Goal: Task Accomplishment & Management: Manage account settings

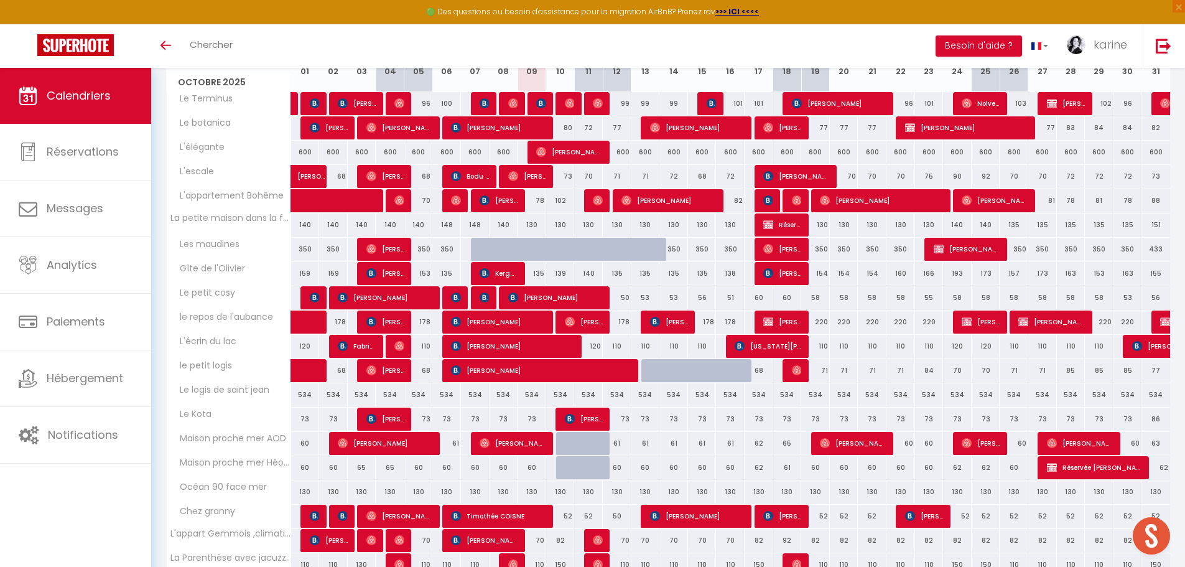
scroll to position [5, 0]
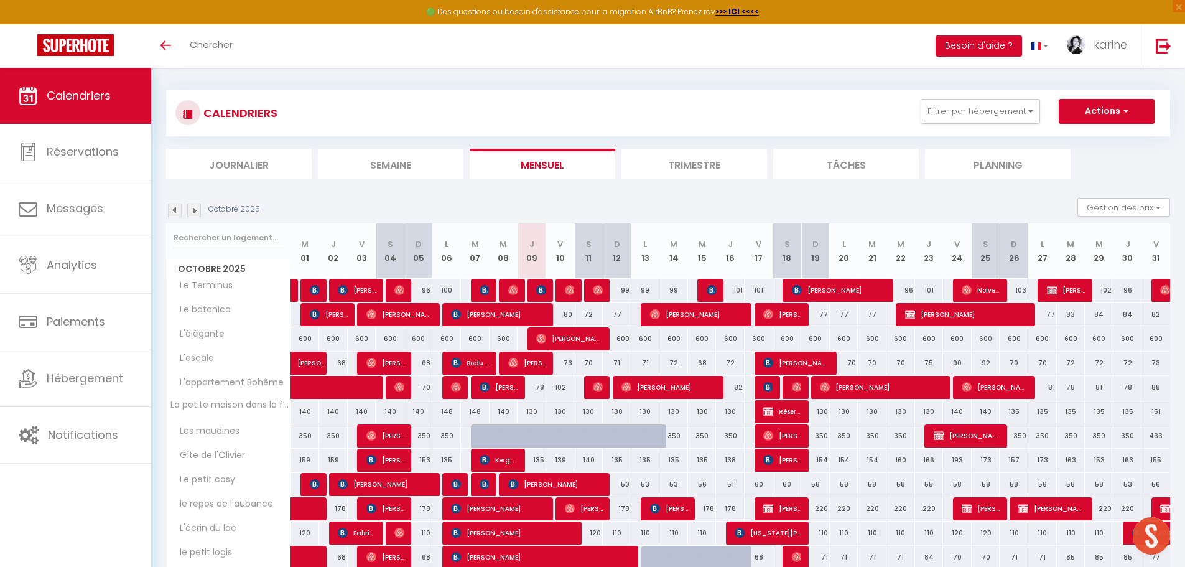
click at [194, 210] on img at bounding box center [194, 210] width 14 height 14
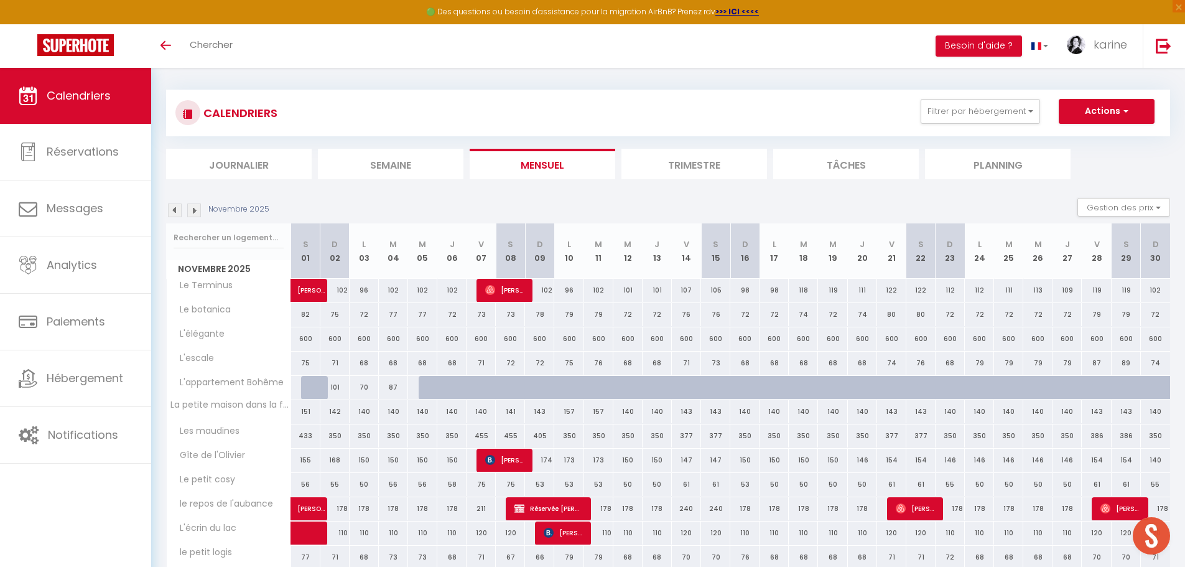
click at [175, 206] on img at bounding box center [175, 210] width 14 height 14
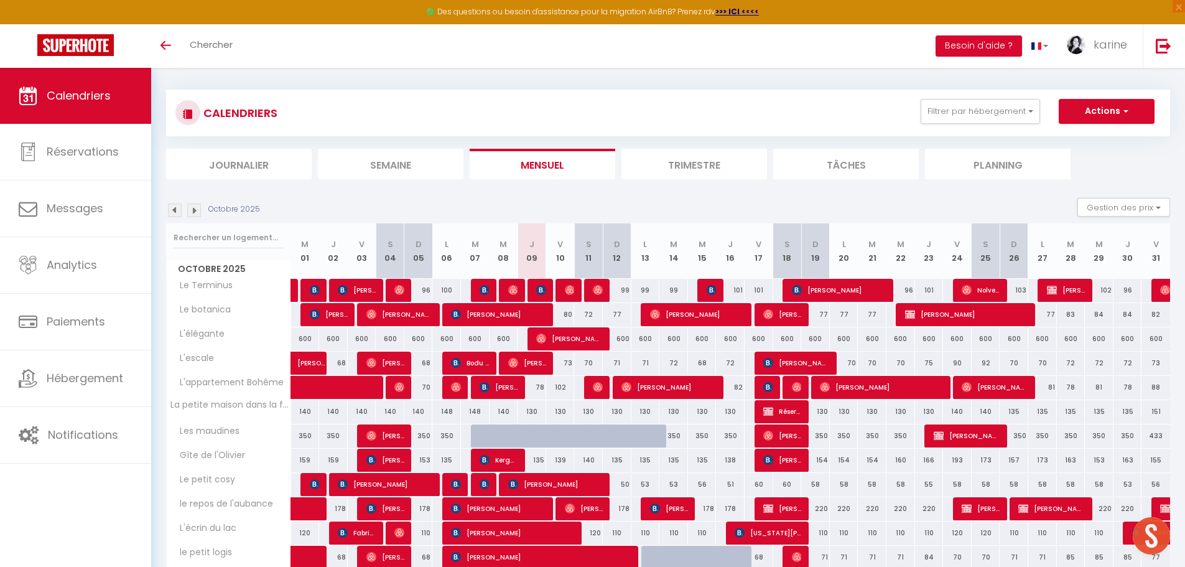
click at [192, 207] on img at bounding box center [194, 210] width 14 height 14
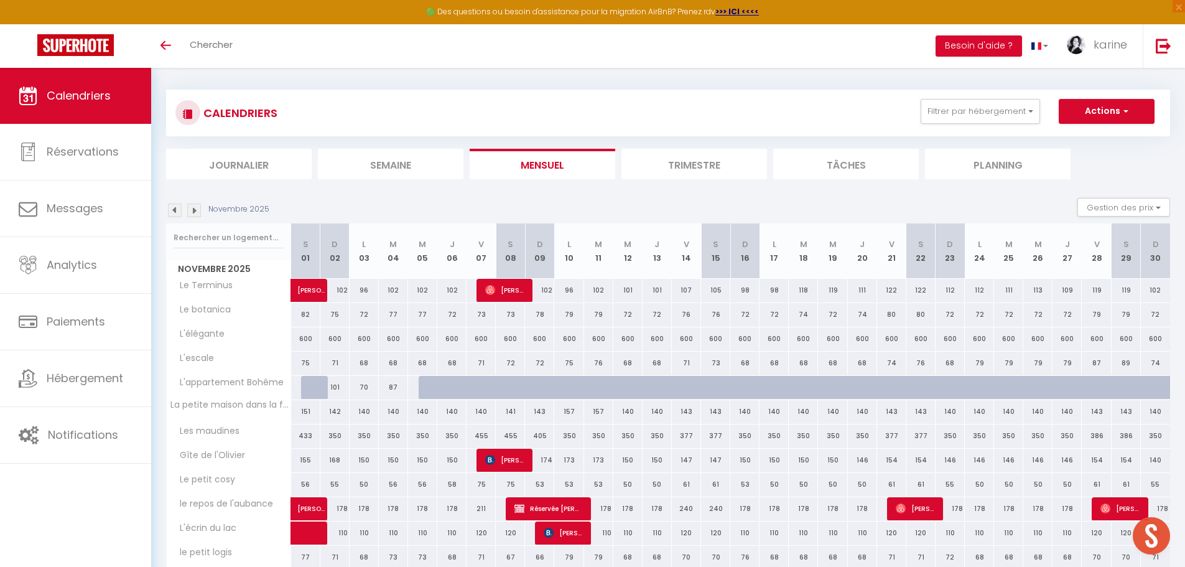
click at [176, 208] on img at bounding box center [175, 210] width 14 height 14
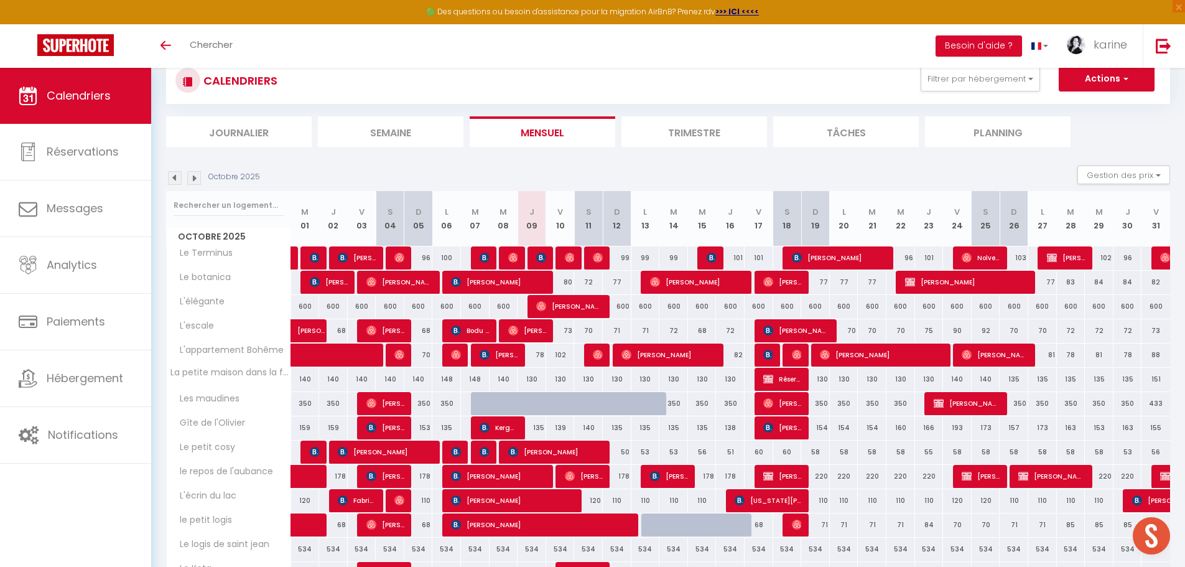
scroll to position [67, 0]
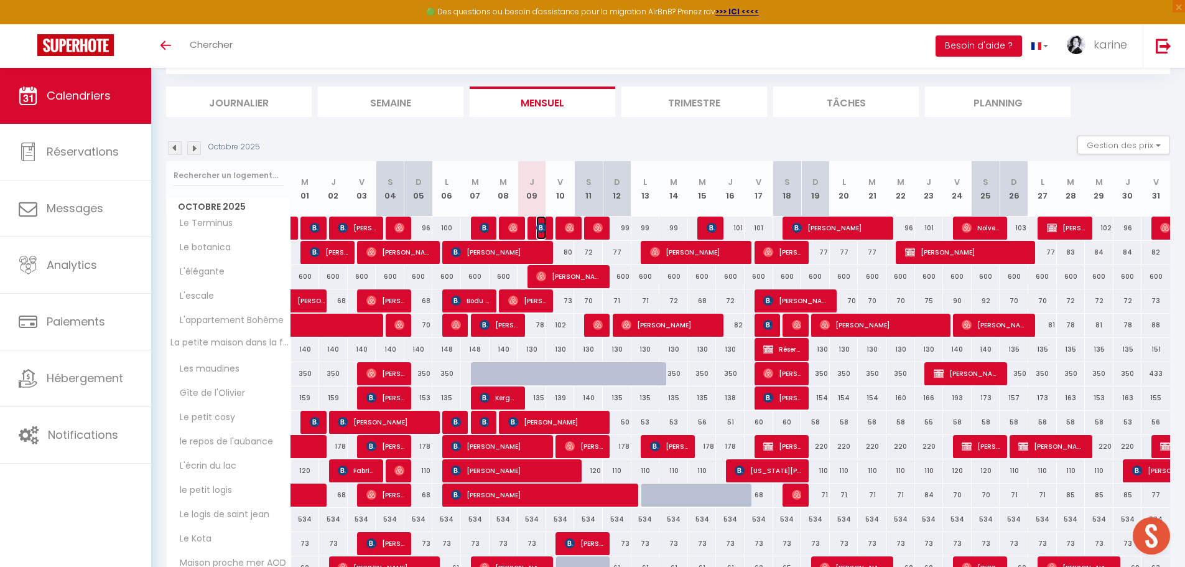
click at [542, 230] on img at bounding box center [541, 228] width 10 height 10
select select "OK"
select select "KO"
select select "0"
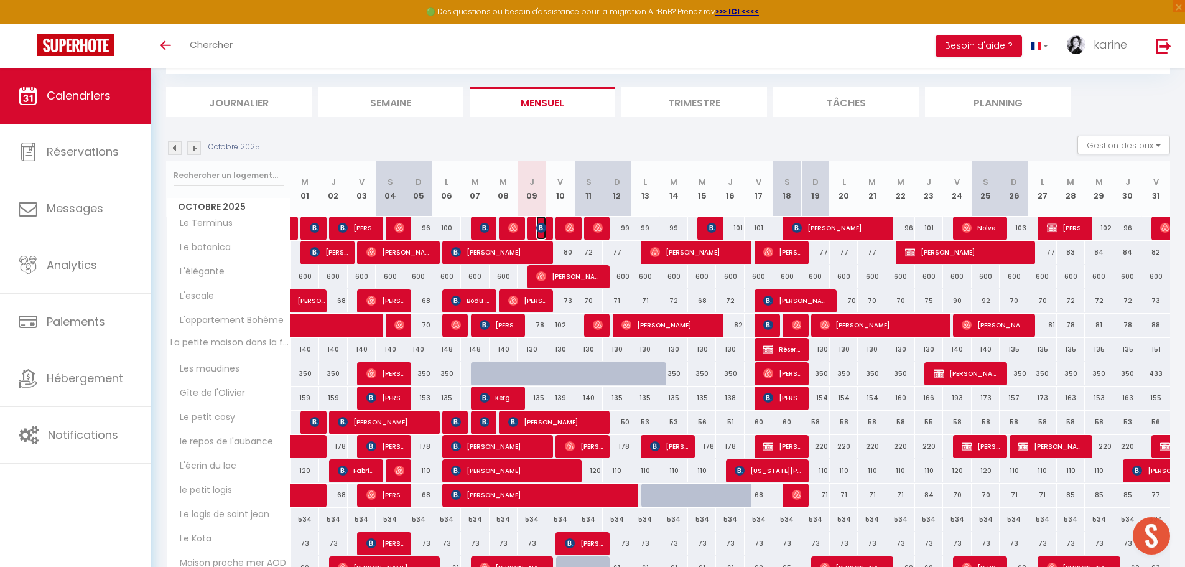
select select "1"
select select
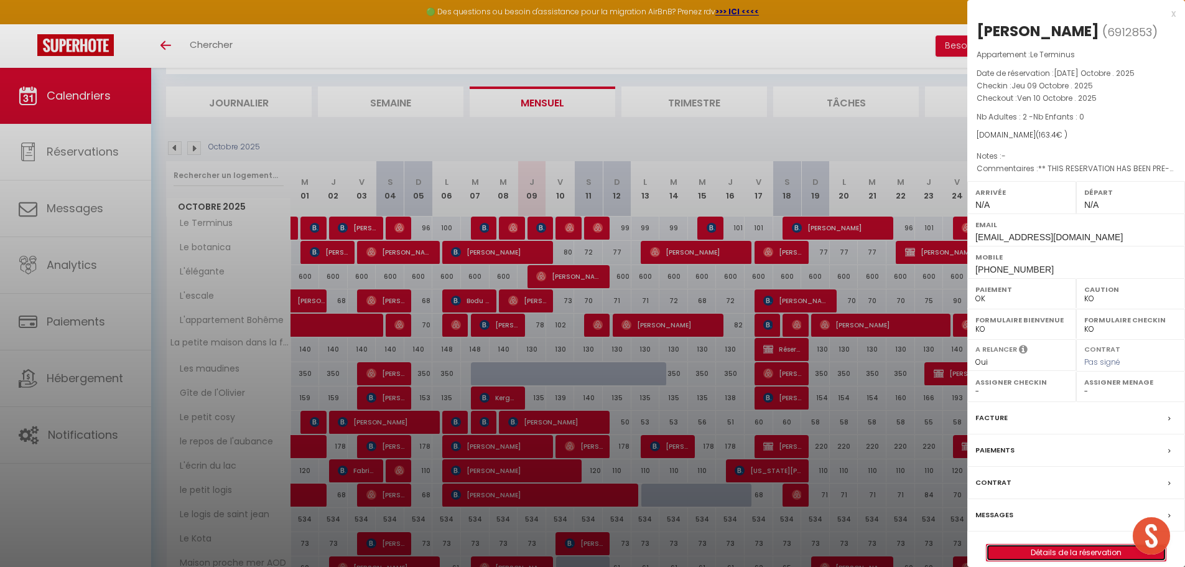
click at [1066, 551] on link "Détails de la réservation" at bounding box center [1076, 552] width 179 height 16
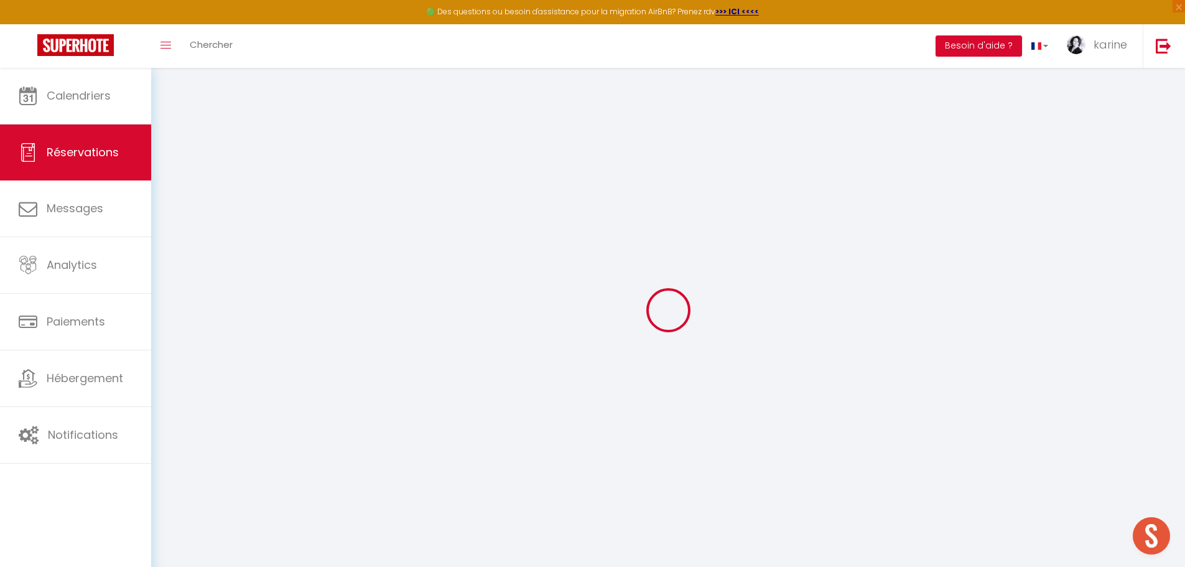
type input "[PERSON_NAME]"
type input "[EMAIL_ADDRESS][DOMAIN_NAME]"
type input "[PHONE_NUMBER]"
select select "CH"
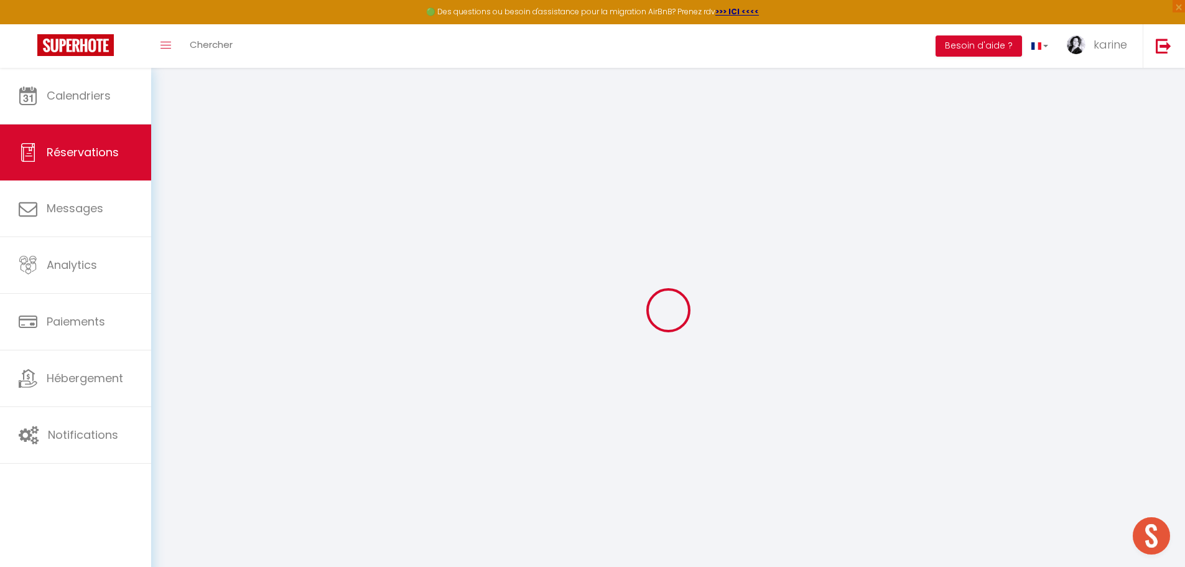
type input "27.03"
type input "2.29"
select select "30565"
select select "1"
select select
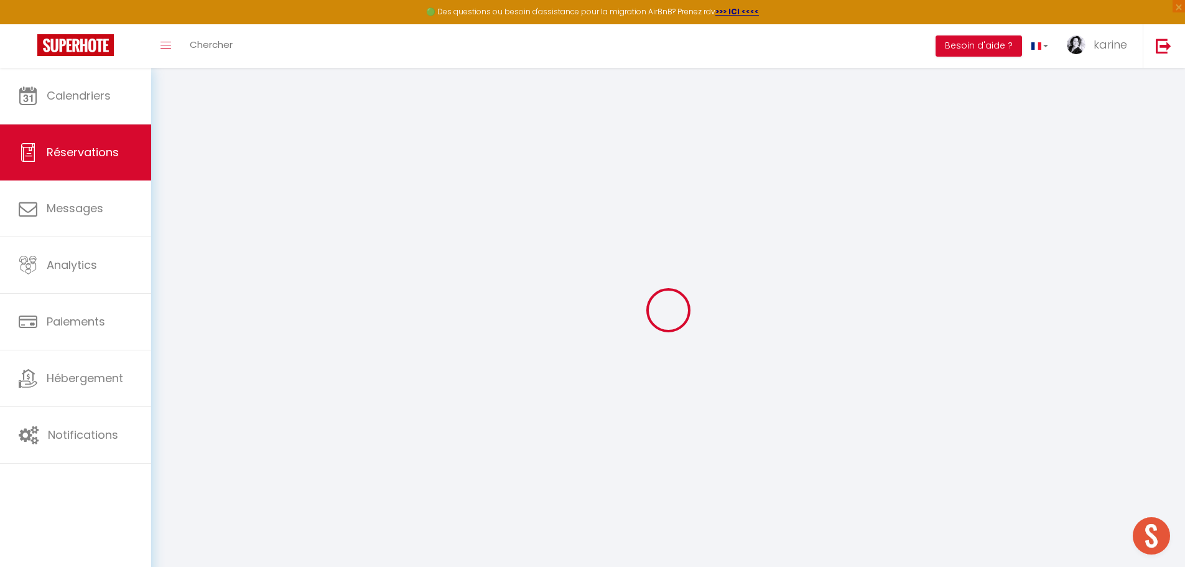
select select
type input "2"
select select "12"
select select
type input "119"
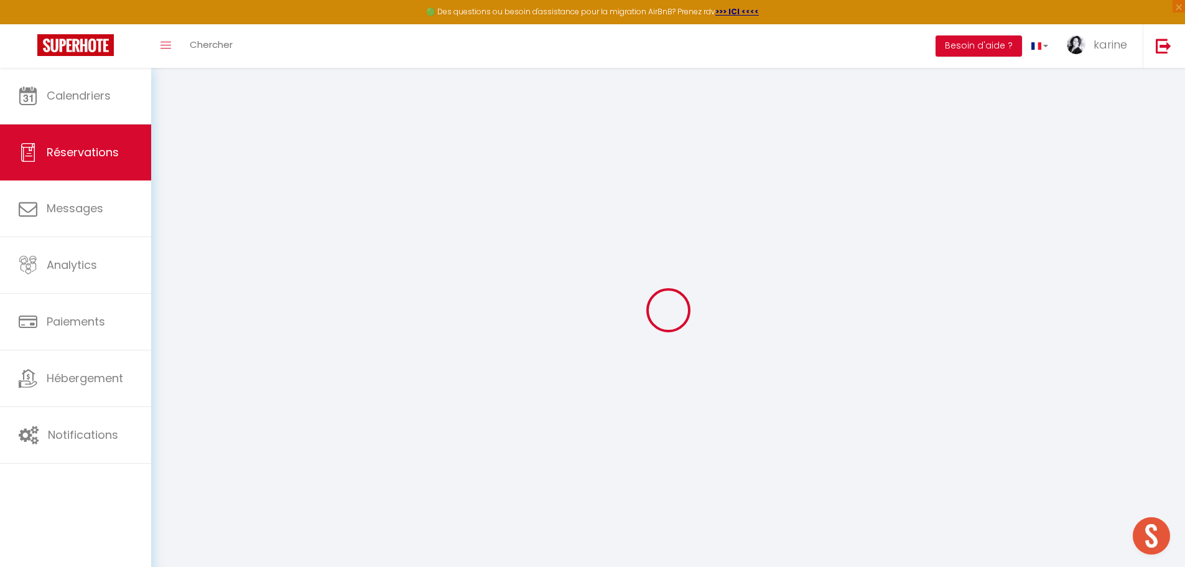
checkbox input "false"
type input "0"
select select "2"
type input "40"
type input "0"
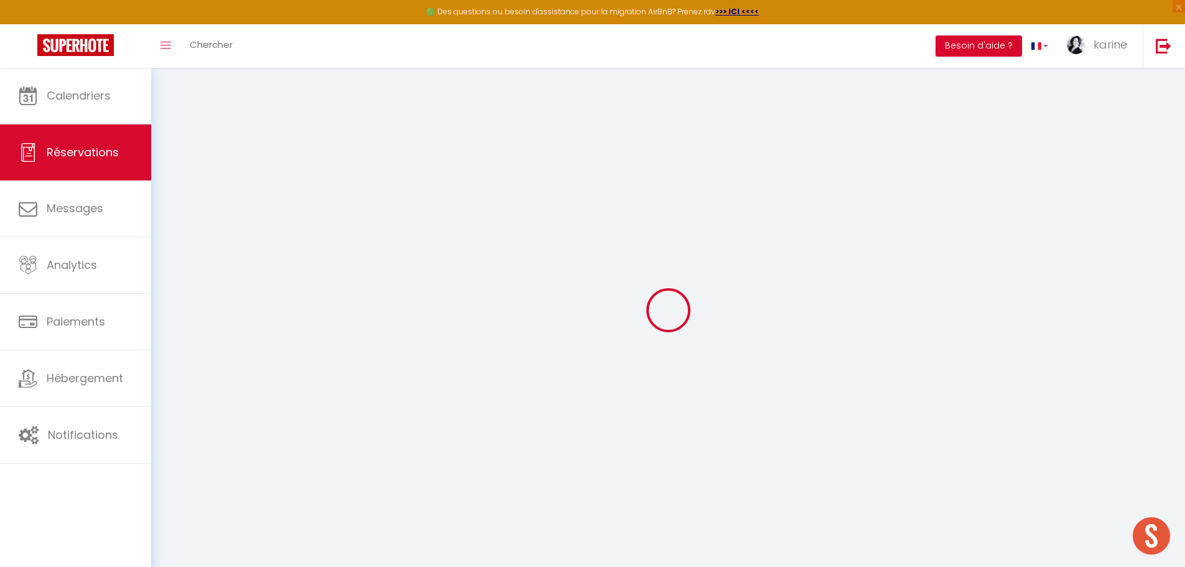
type input "0"
select select
select select "14"
checkbox input "false"
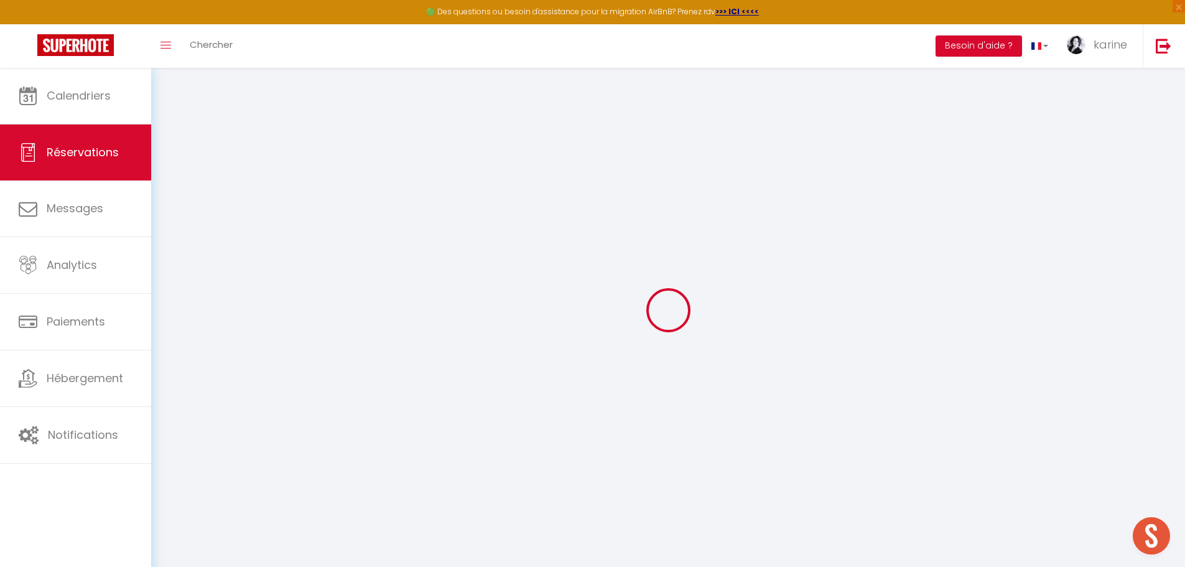
select select
checkbox input "false"
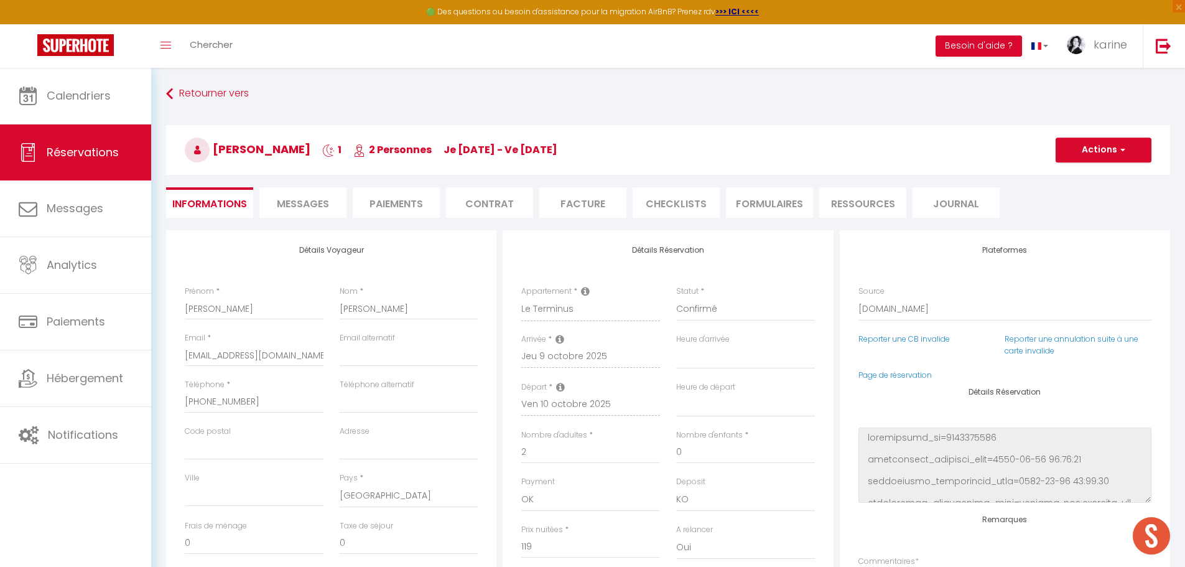
select select
checkbox input "false"
select select
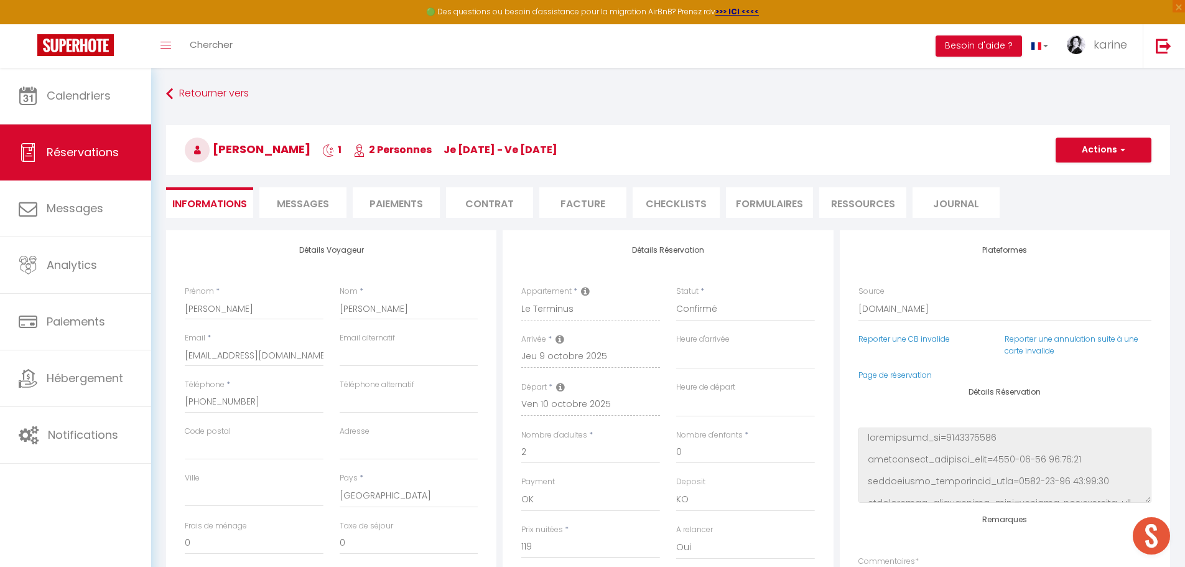
checkbox input "false"
type textarea "** THIS RESERVATION HAS BEEN PRE-PAID ** BOOKING NOTE : Payment charge is EUR 2…"
type input "40"
type input "4.4"
select select
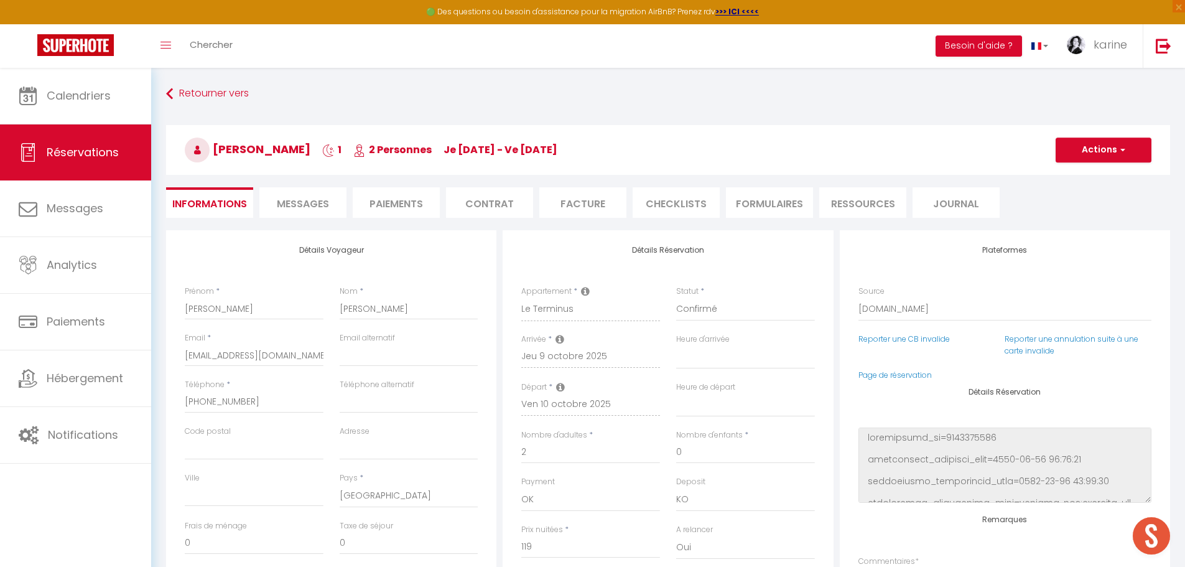
select select
checkbox input "false"
select select
click at [312, 203] on span "Messages" at bounding box center [303, 204] width 52 height 14
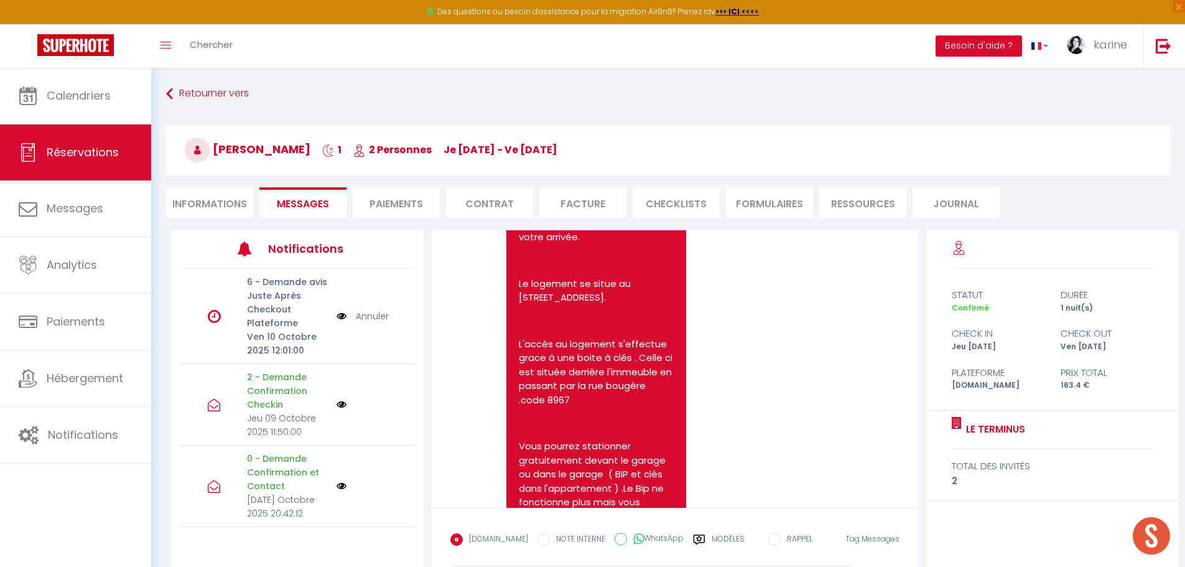
scroll to position [560, 0]
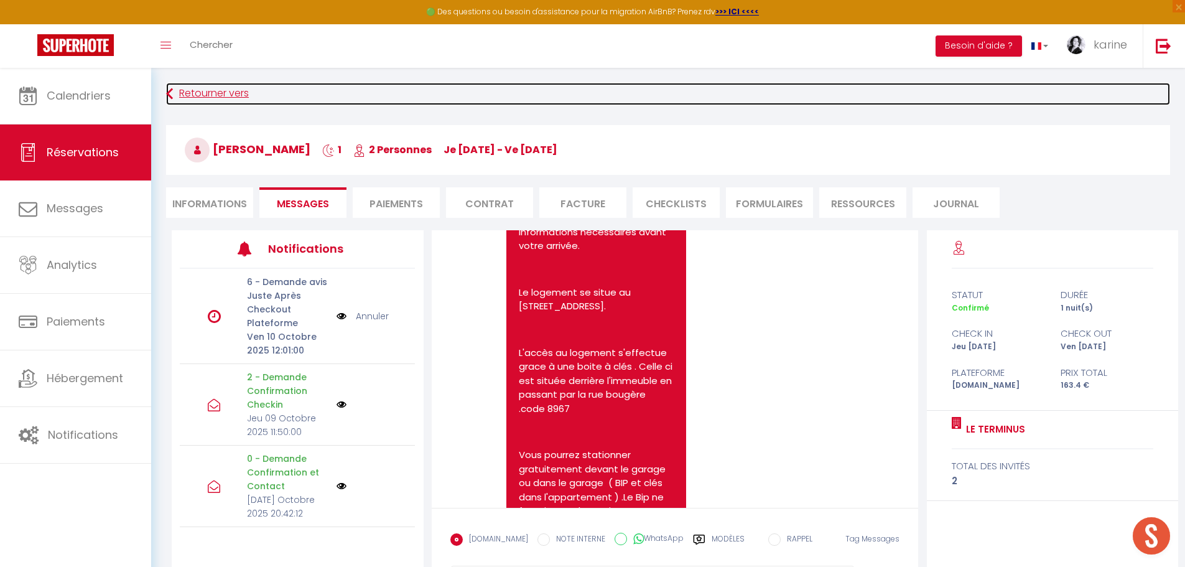
click at [190, 89] on link "Retourner vers" at bounding box center [668, 94] width 1004 height 22
select select
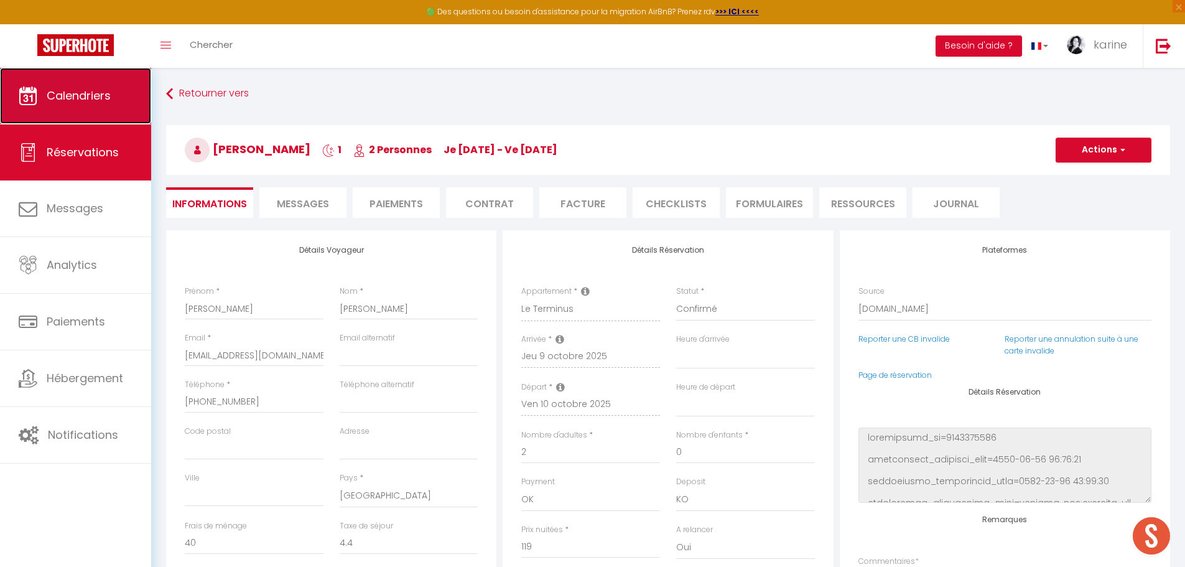
click at [85, 90] on span "Calendriers" at bounding box center [79, 96] width 64 height 16
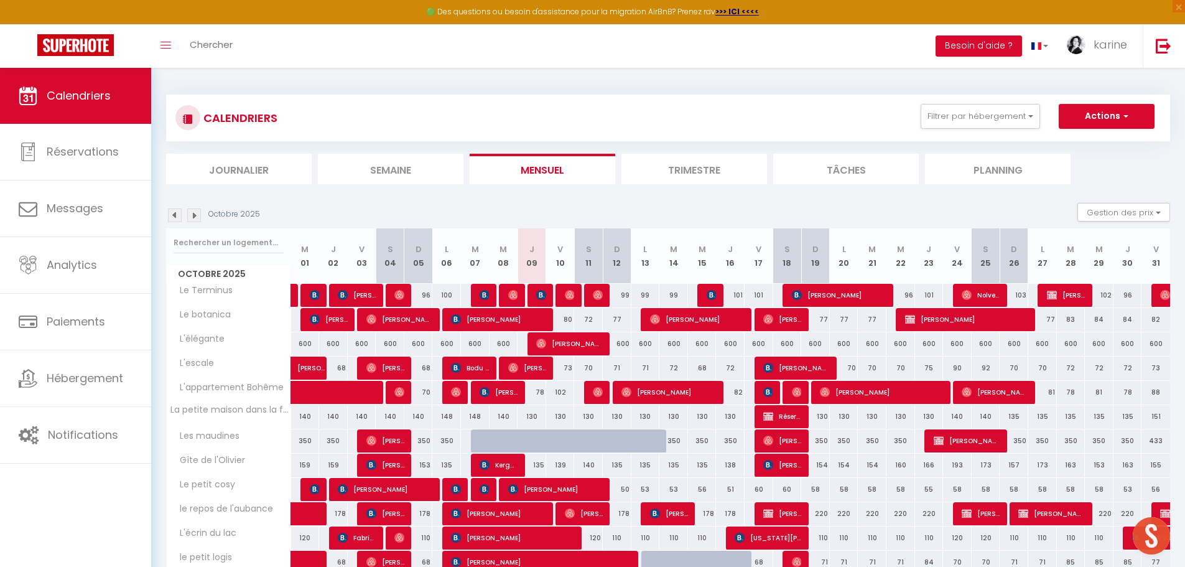
click at [198, 217] on img at bounding box center [194, 215] width 14 height 14
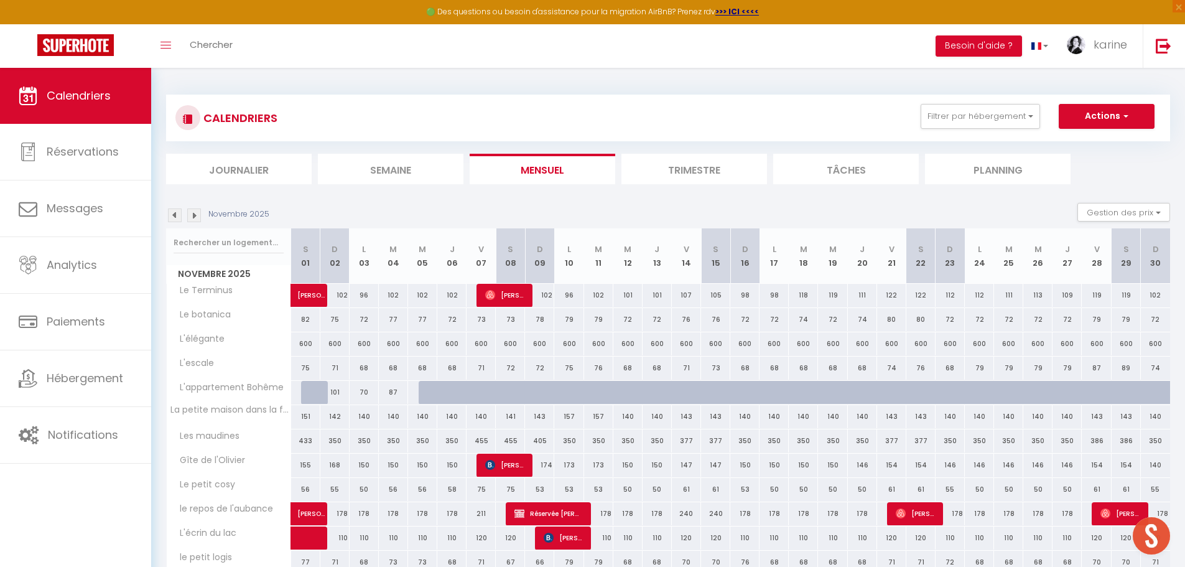
click at [198, 217] on img at bounding box center [194, 215] width 14 height 14
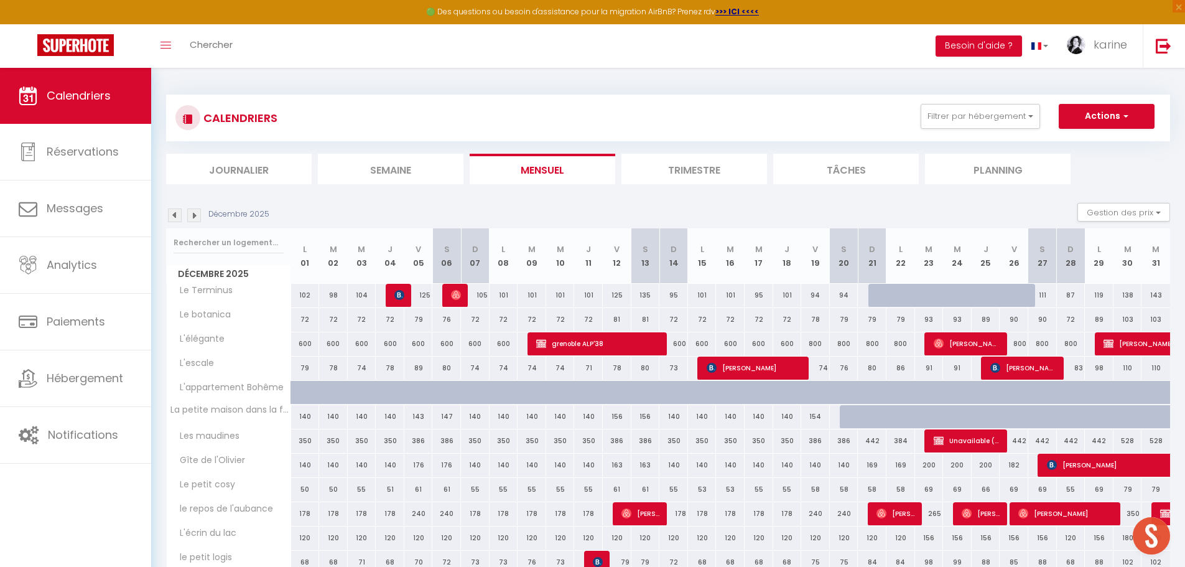
click at [198, 217] on img at bounding box center [194, 215] width 14 height 14
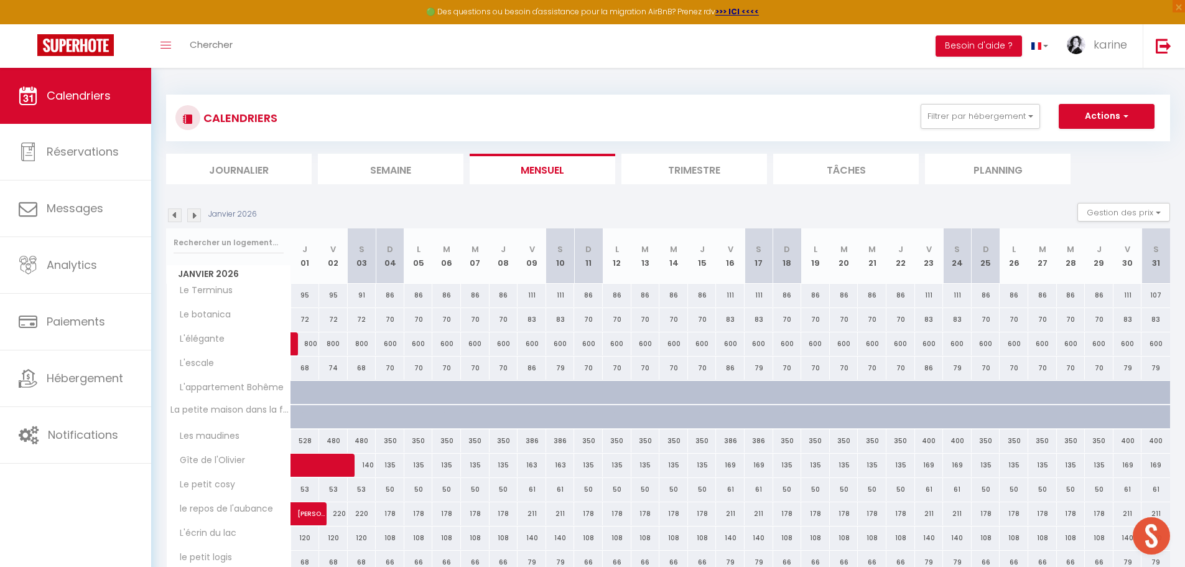
click at [198, 217] on img at bounding box center [194, 215] width 14 height 14
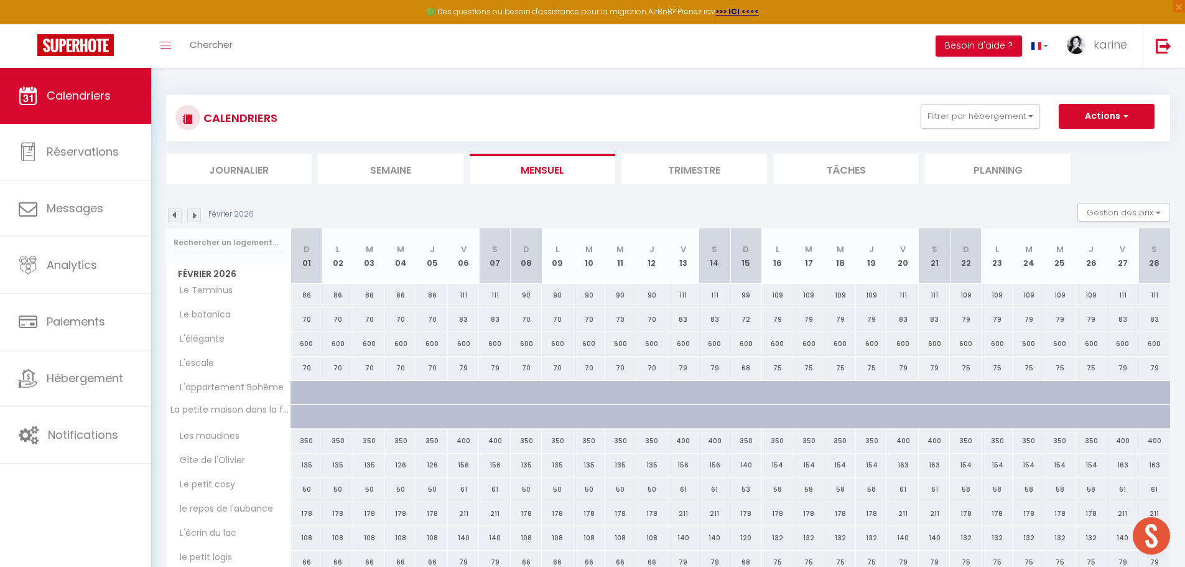
click at [198, 217] on img at bounding box center [194, 215] width 14 height 14
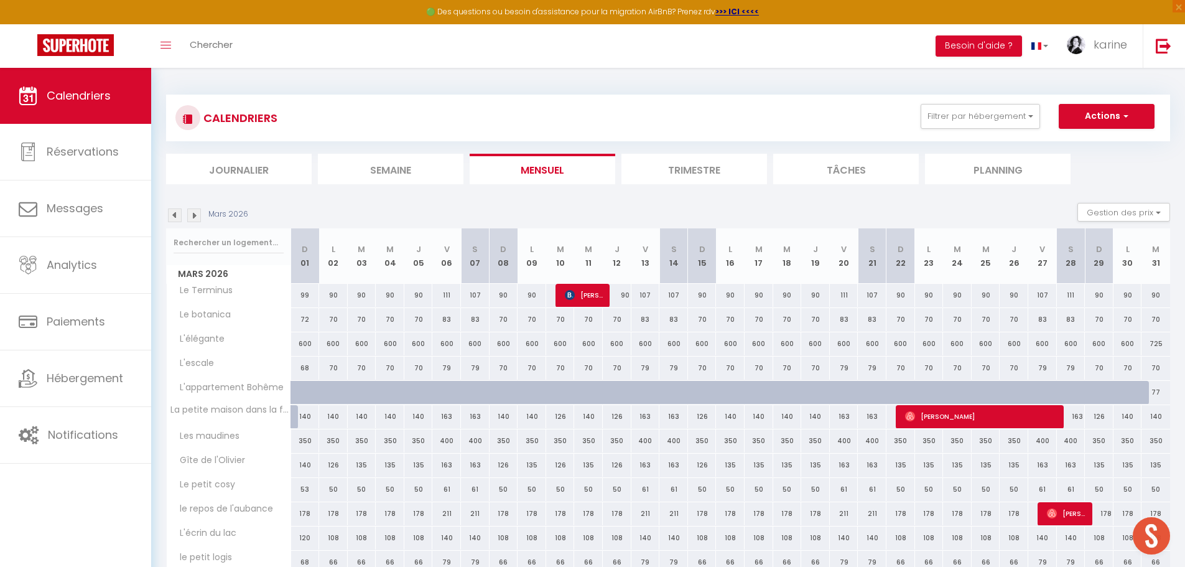
click at [198, 217] on img at bounding box center [194, 215] width 14 height 14
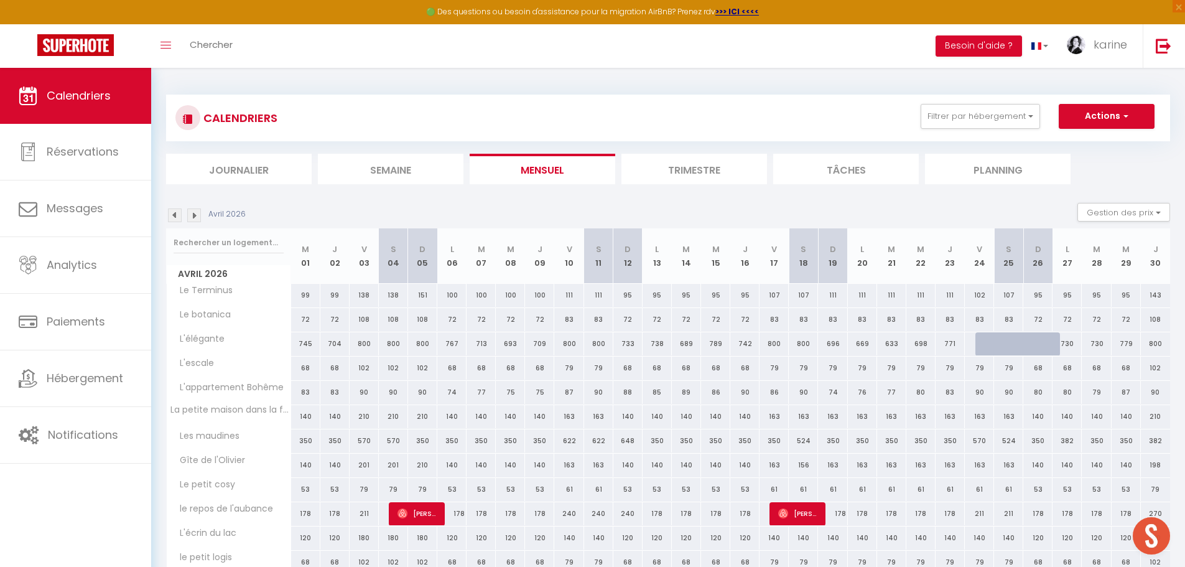
click at [198, 217] on img at bounding box center [194, 215] width 14 height 14
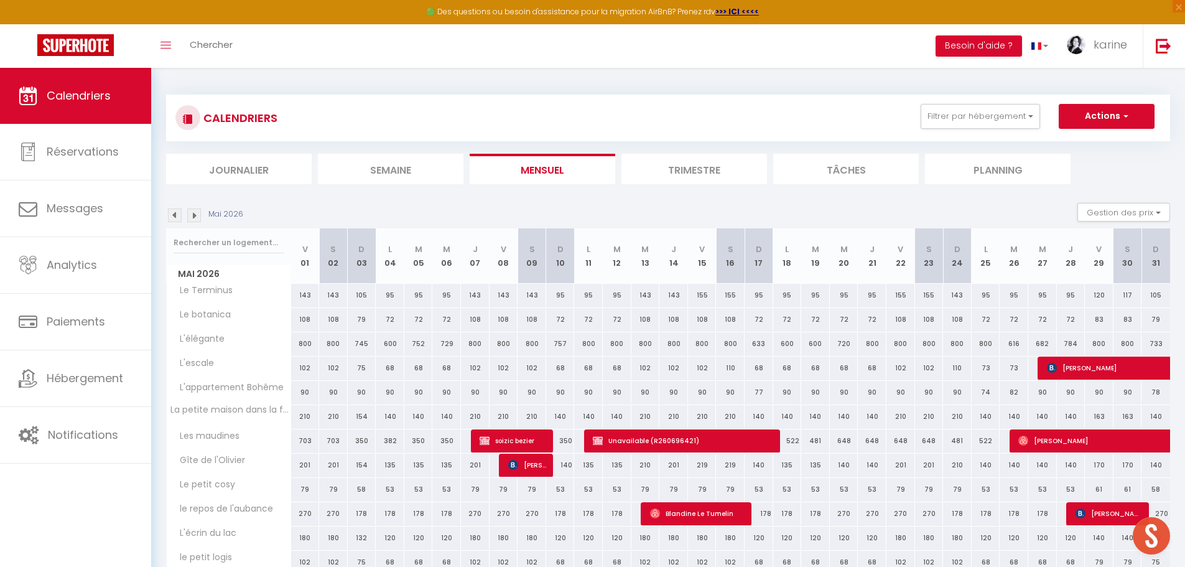
click at [198, 217] on img at bounding box center [194, 215] width 14 height 14
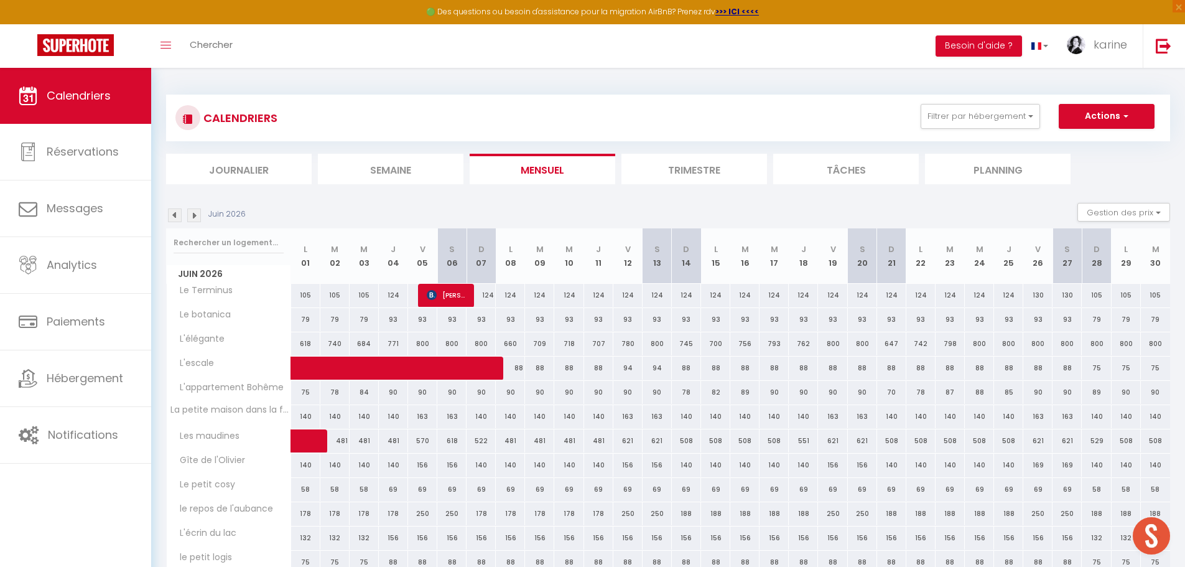
click at [198, 217] on img at bounding box center [194, 215] width 14 height 14
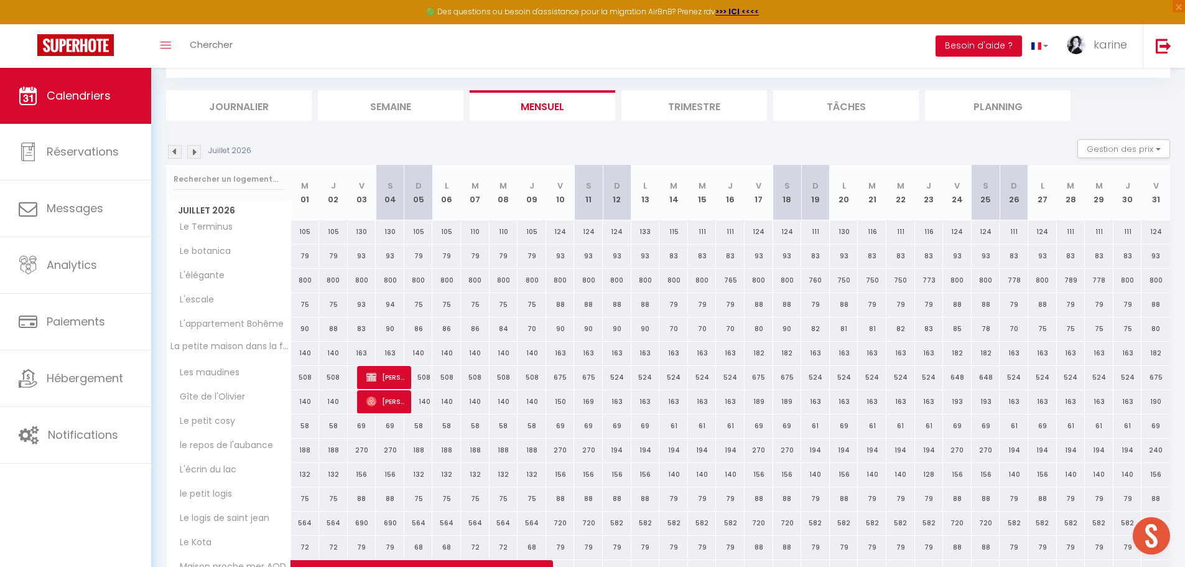
scroll to position [62, 0]
click at [191, 152] on img at bounding box center [194, 153] width 14 height 14
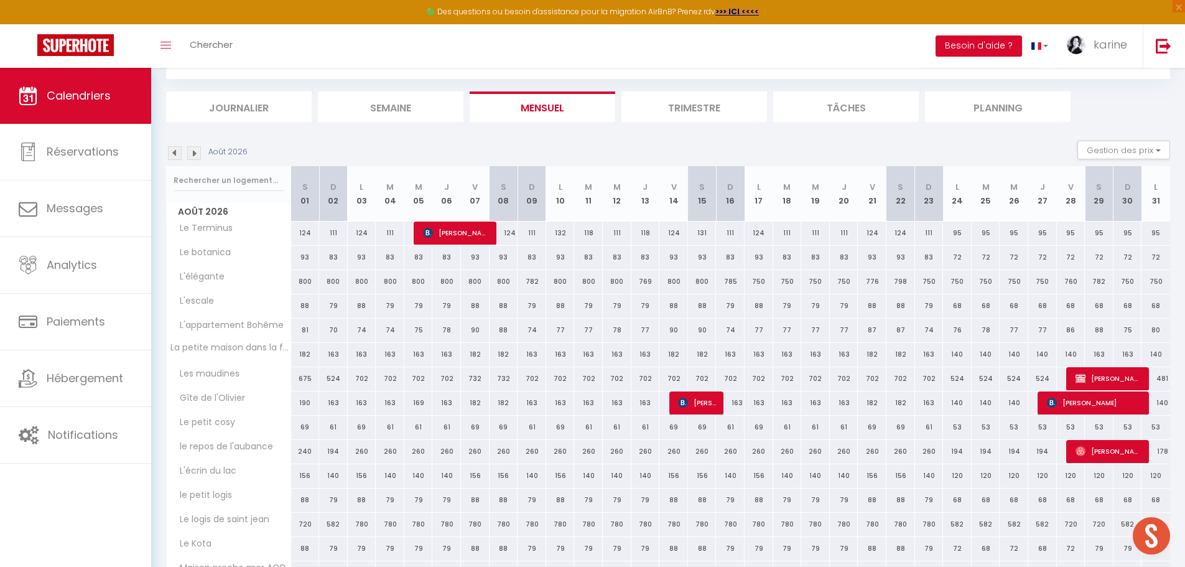
click at [170, 153] on img at bounding box center [175, 153] width 14 height 14
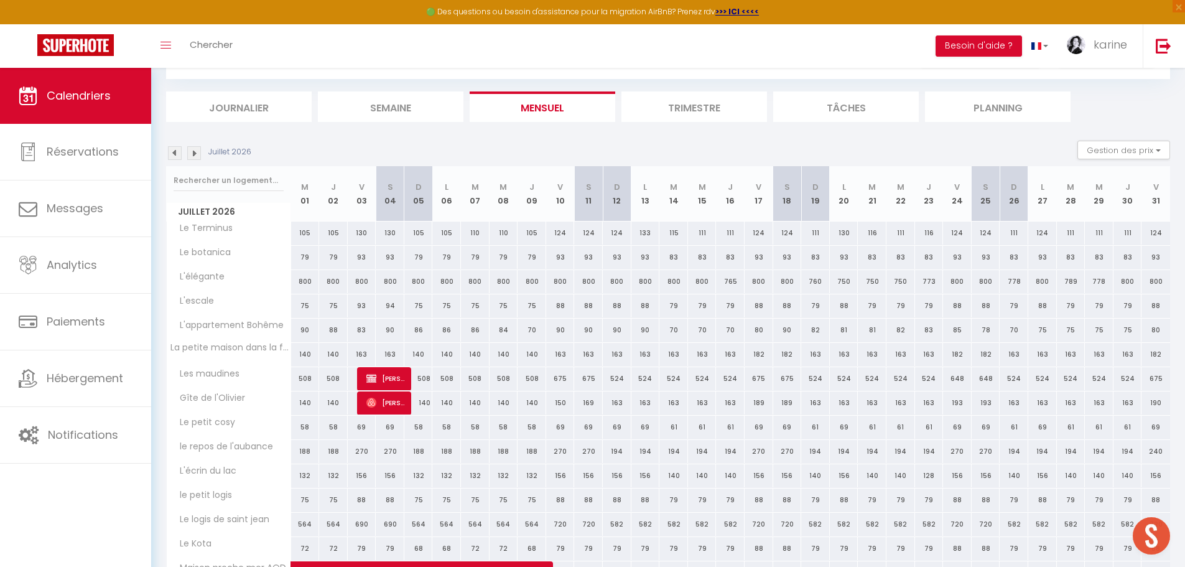
click at [170, 153] on img at bounding box center [175, 153] width 14 height 14
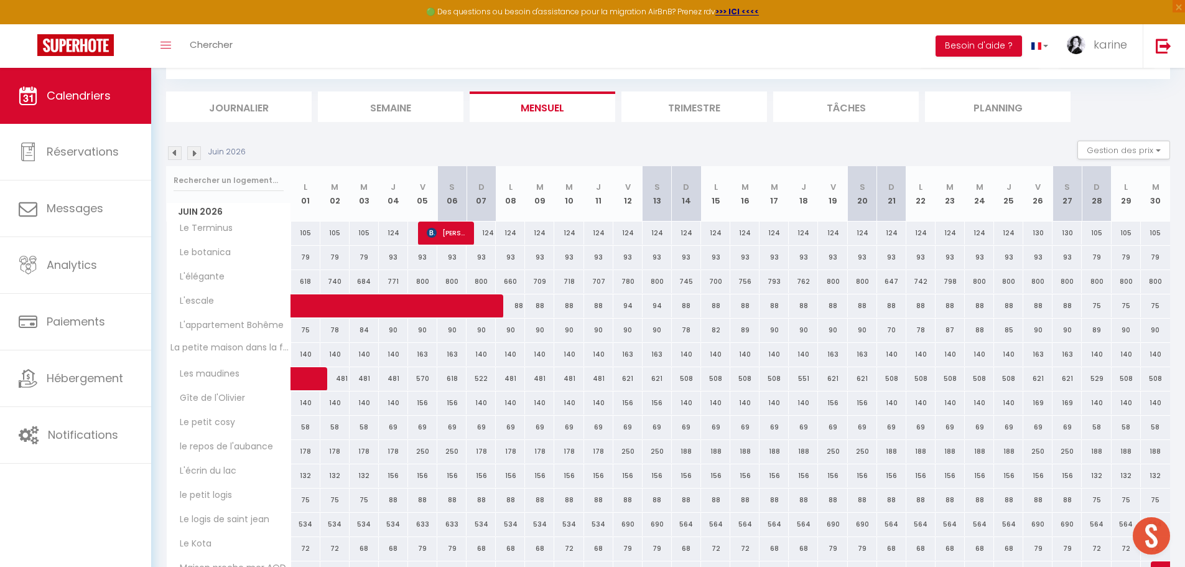
click at [170, 153] on img at bounding box center [175, 153] width 14 height 14
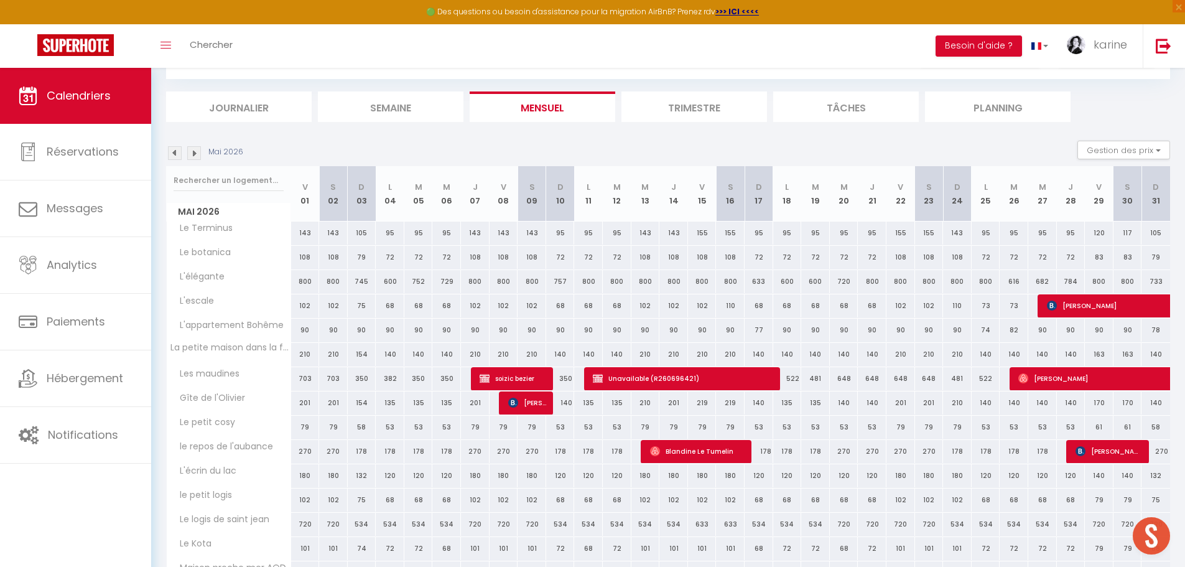
click at [170, 153] on img at bounding box center [175, 153] width 14 height 14
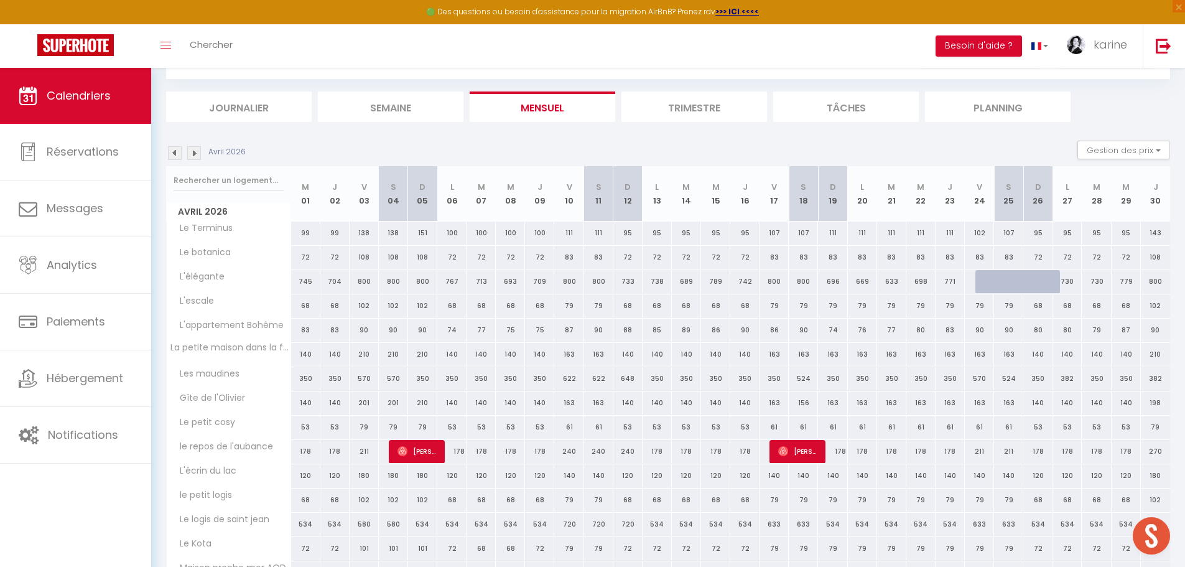
click at [170, 153] on img at bounding box center [175, 153] width 14 height 14
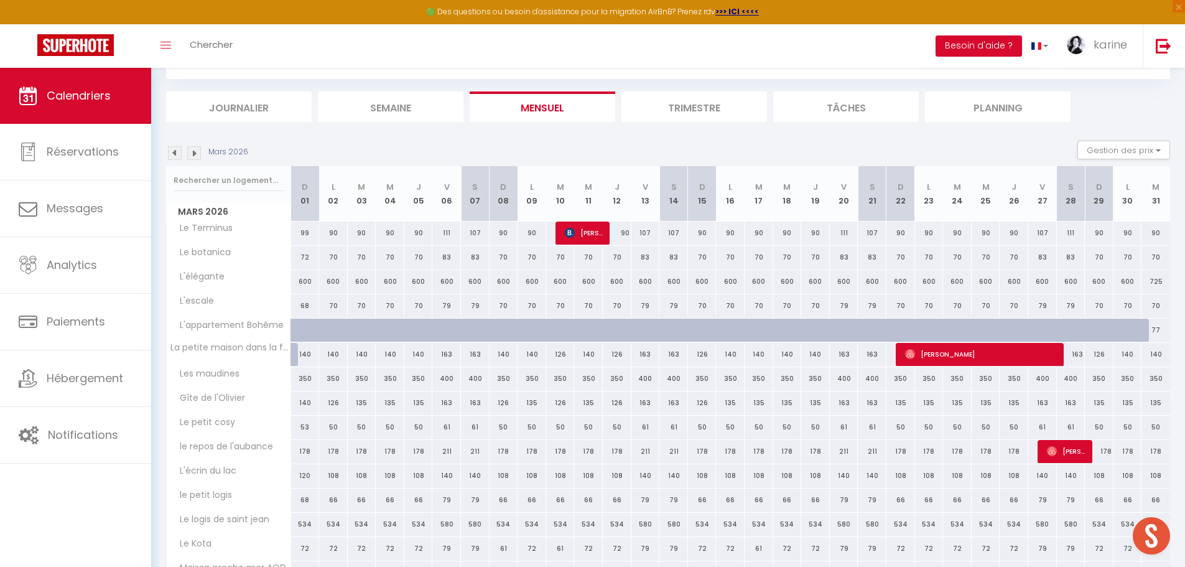
click at [170, 153] on img at bounding box center [175, 153] width 14 height 14
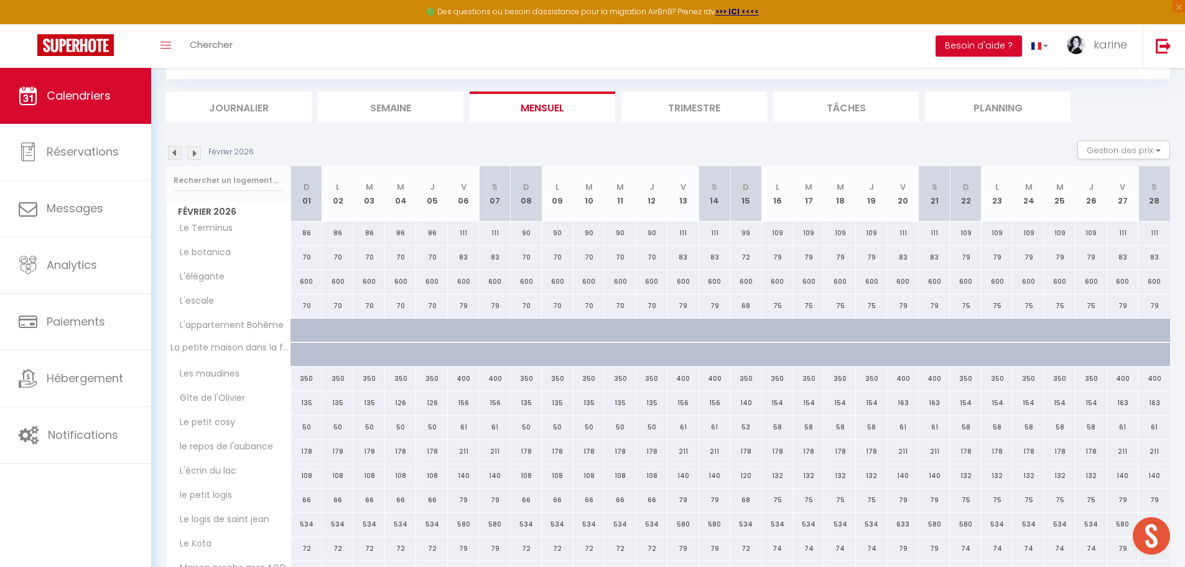
click at [170, 153] on img at bounding box center [175, 153] width 14 height 14
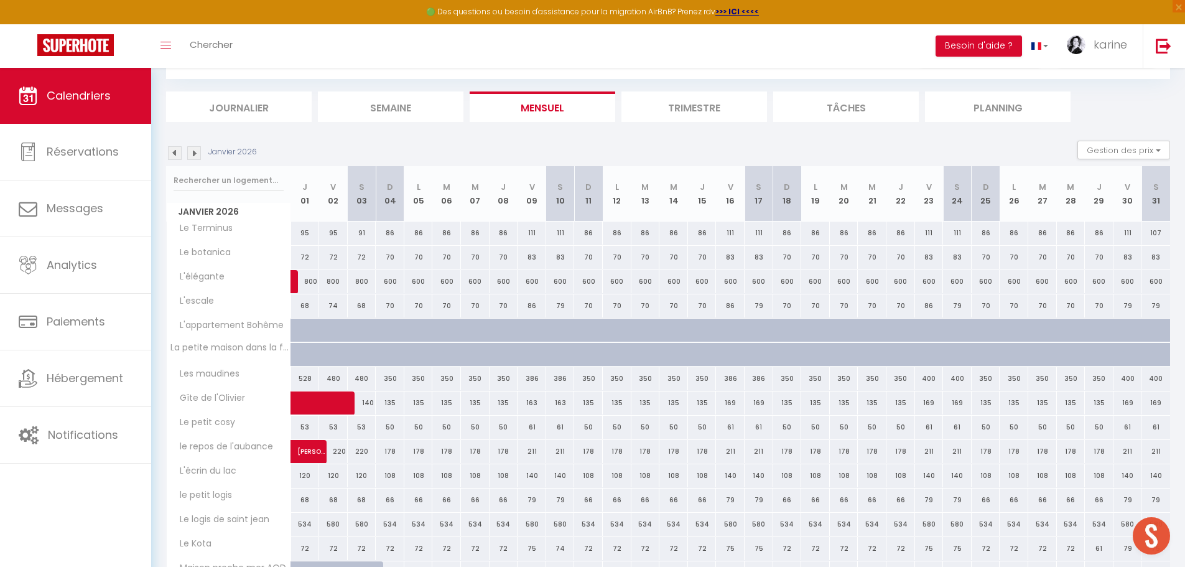
click at [170, 153] on img at bounding box center [175, 153] width 14 height 14
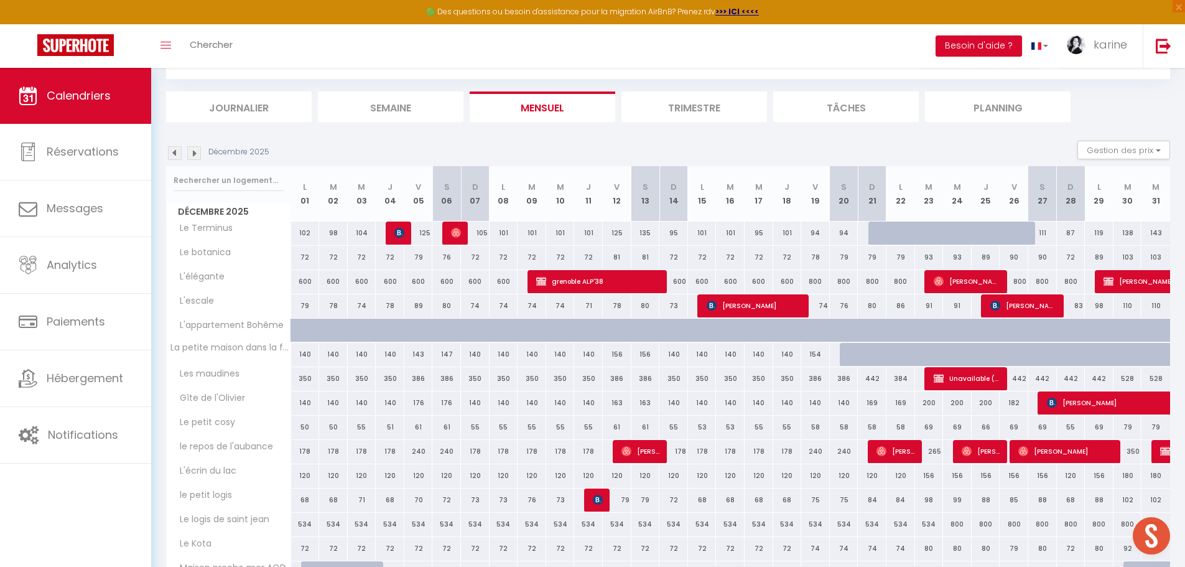
click at [170, 153] on img at bounding box center [175, 153] width 14 height 14
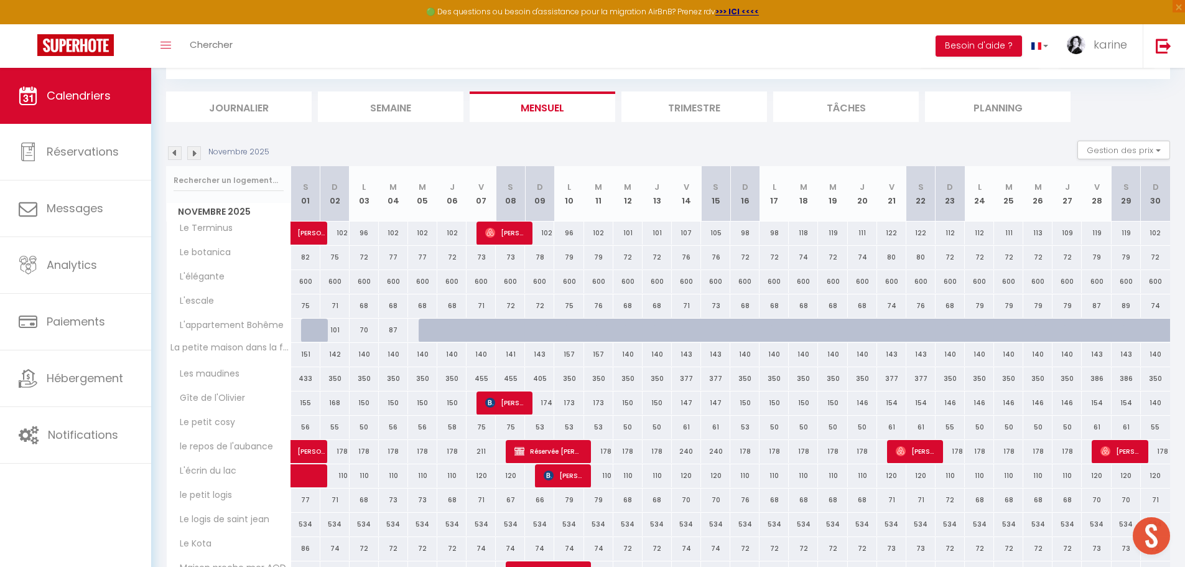
click at [170, 153] on img at bounding box center [175, 153] width 14 height 14
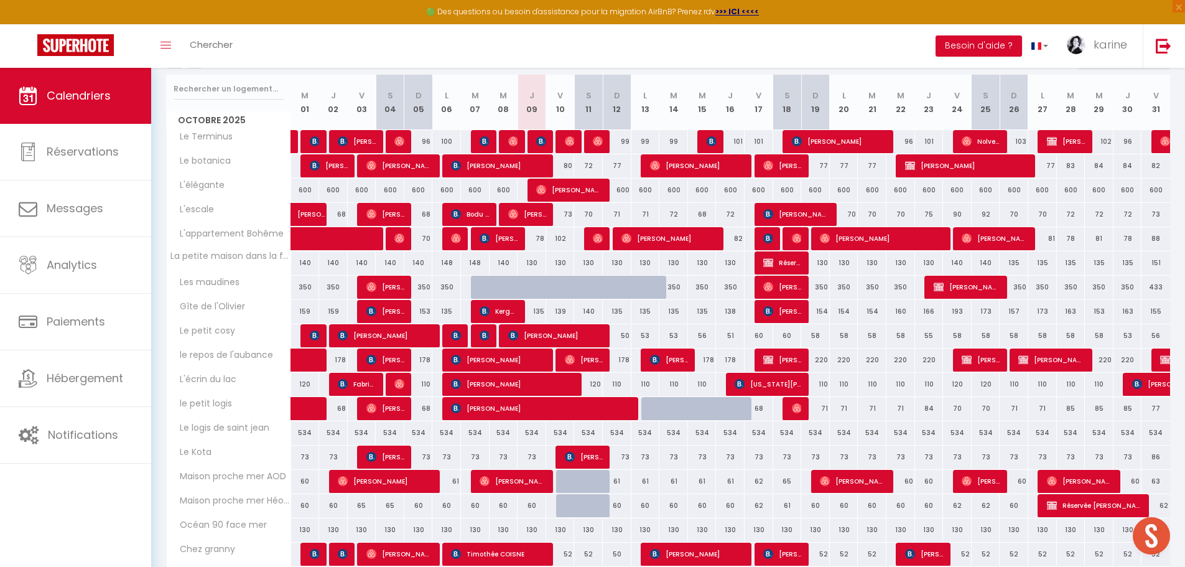
scroll to position [124, 0]
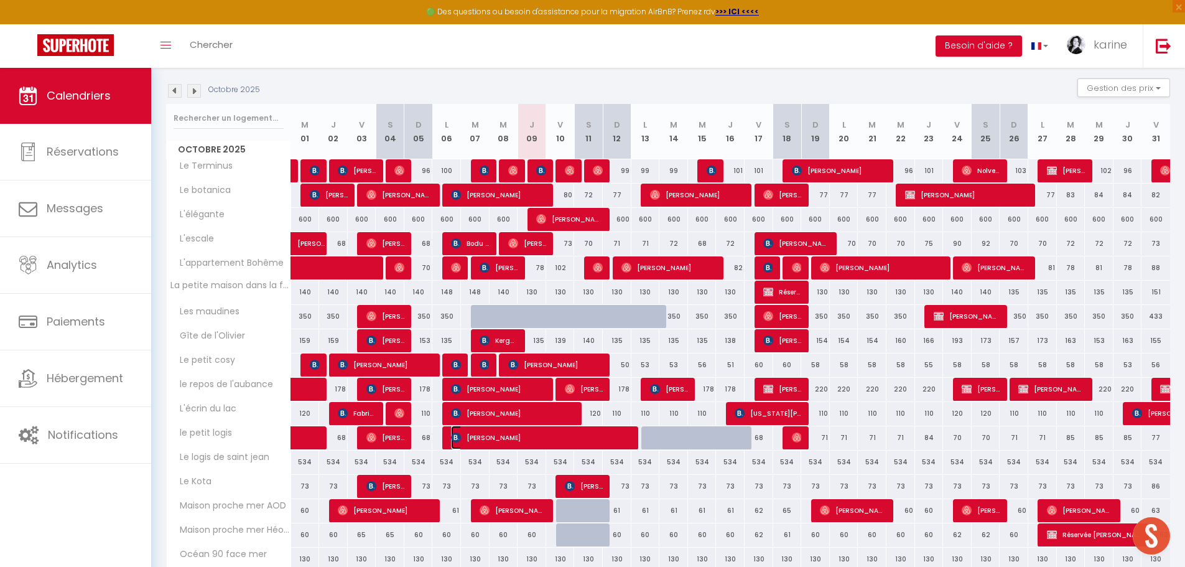
click at [544, 437] on span "[PERSON_NAME]" at bounding box center [541, 438] width 181 height 24
select select "OK"
select select "KO"
select select "0"
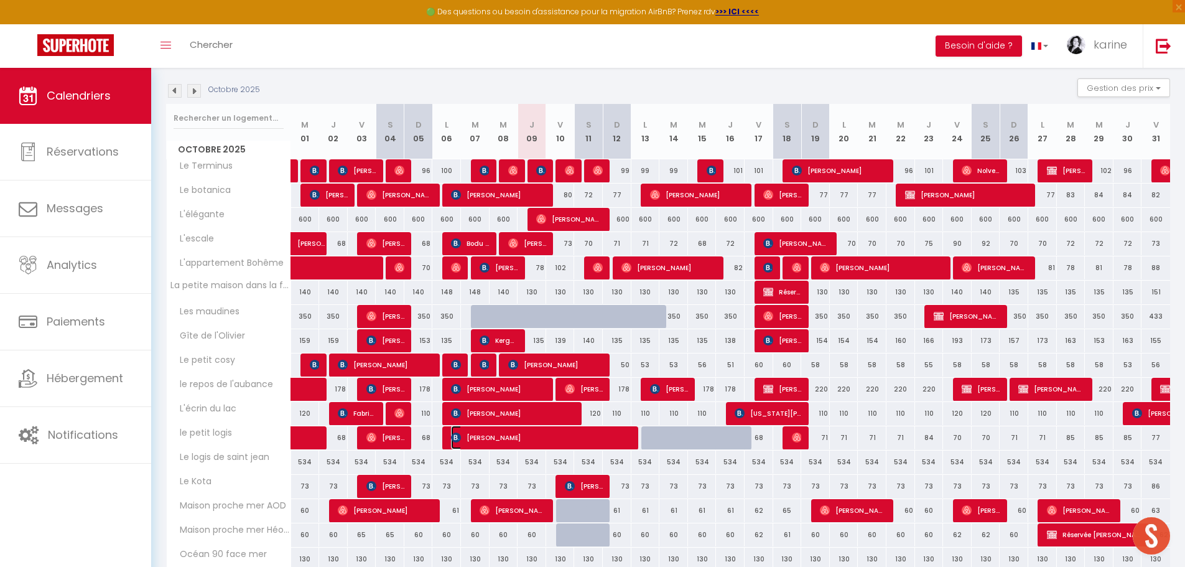
select select "1"
select select
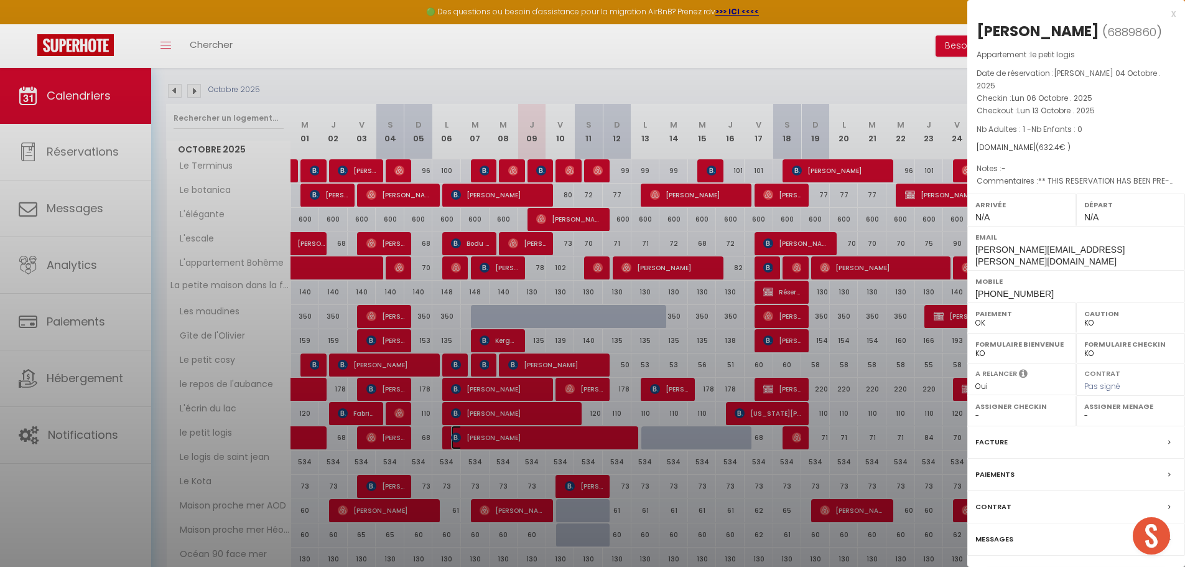
select select "35753"
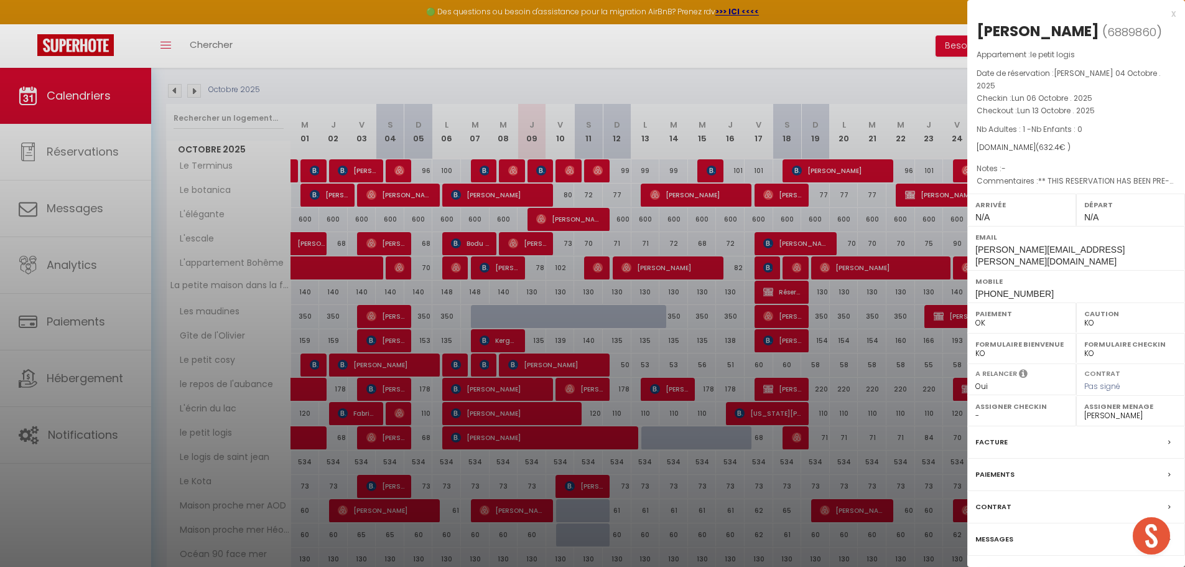
click at [1051, 566] on link "Détails de la réservation" at bounding box center [1076, 577] width 179 height 16
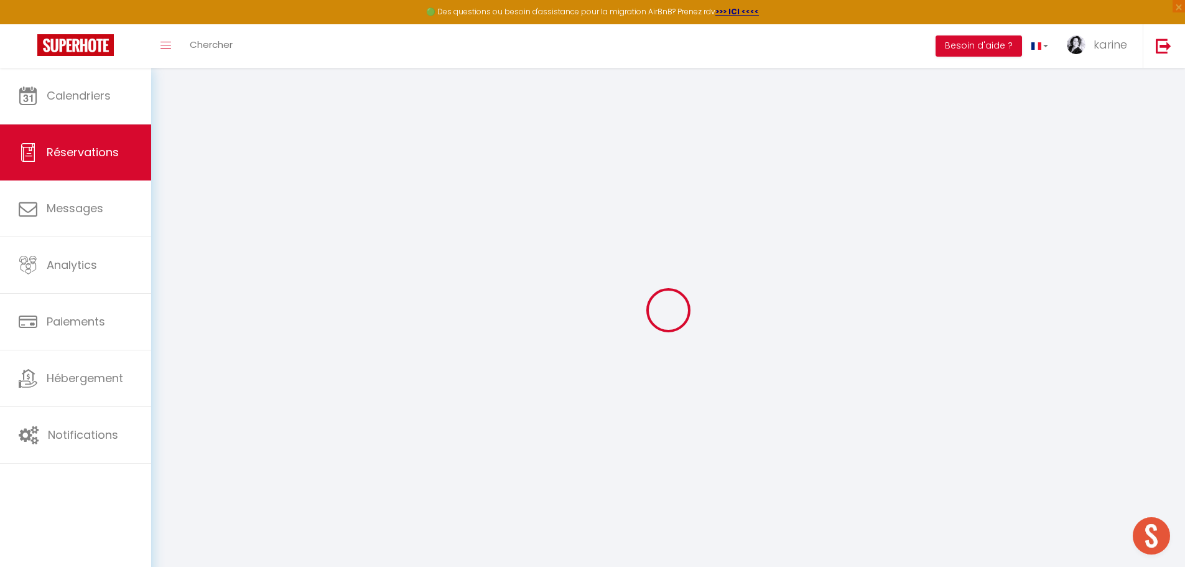
type input "[PERSON_NAME]"
type input "FERREIROA"
type input "[PERSON_NAME][EMAIL_ADDRESS][PERSON_NAME][DOMAIN_NAME]"
type input "[PHONE_NUMBER]"
type input "78360"
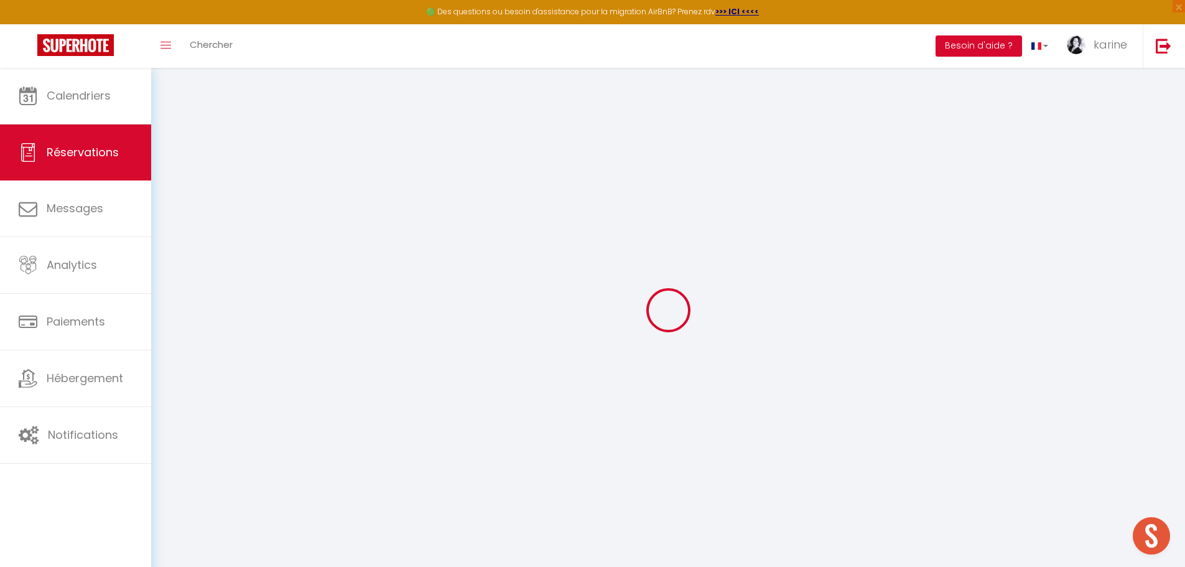
type input "[STREET_ADDRESS]"
type input "Montesson"
select select "FR"
type input "92.55"
type input "8.85"
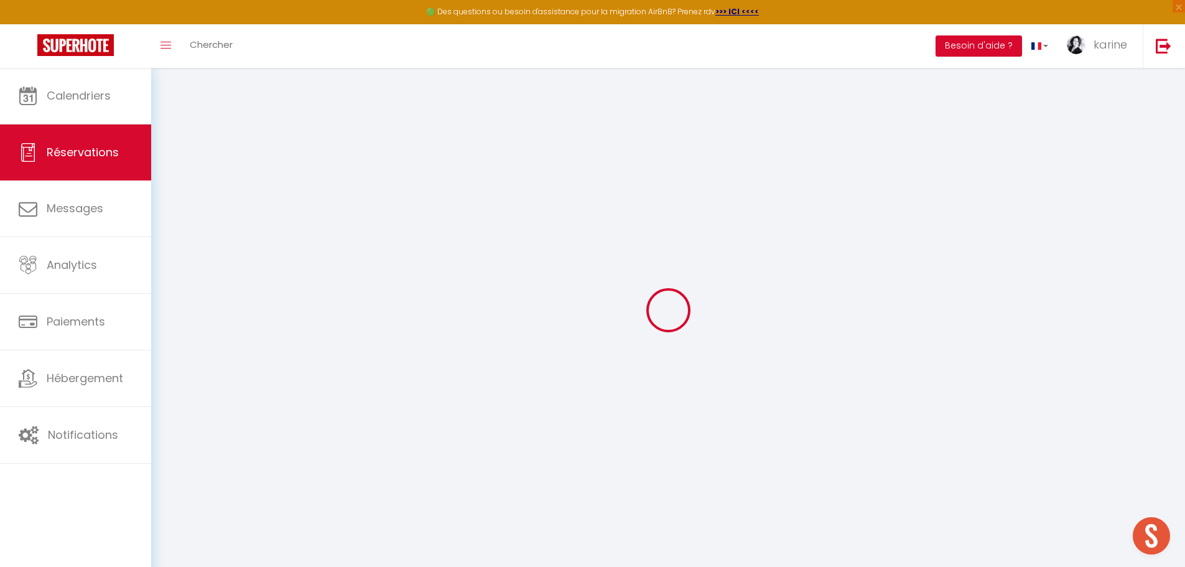
select select "58512"
select select "1"
select select
type input "1"
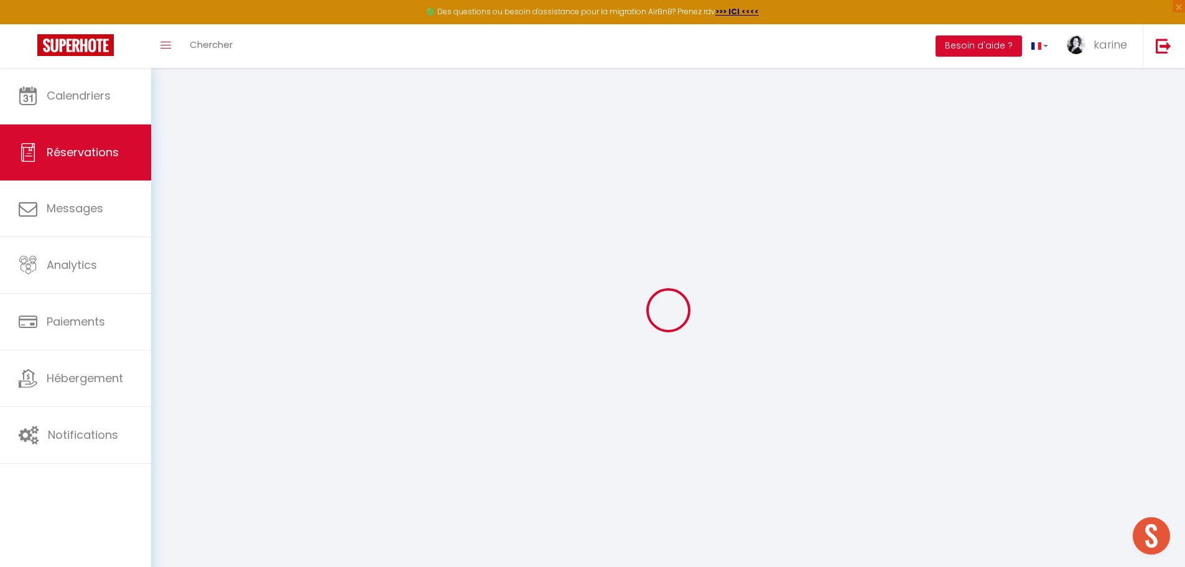
select select "12"
select select
type input "592"
checkbox input "false"
type input "0"
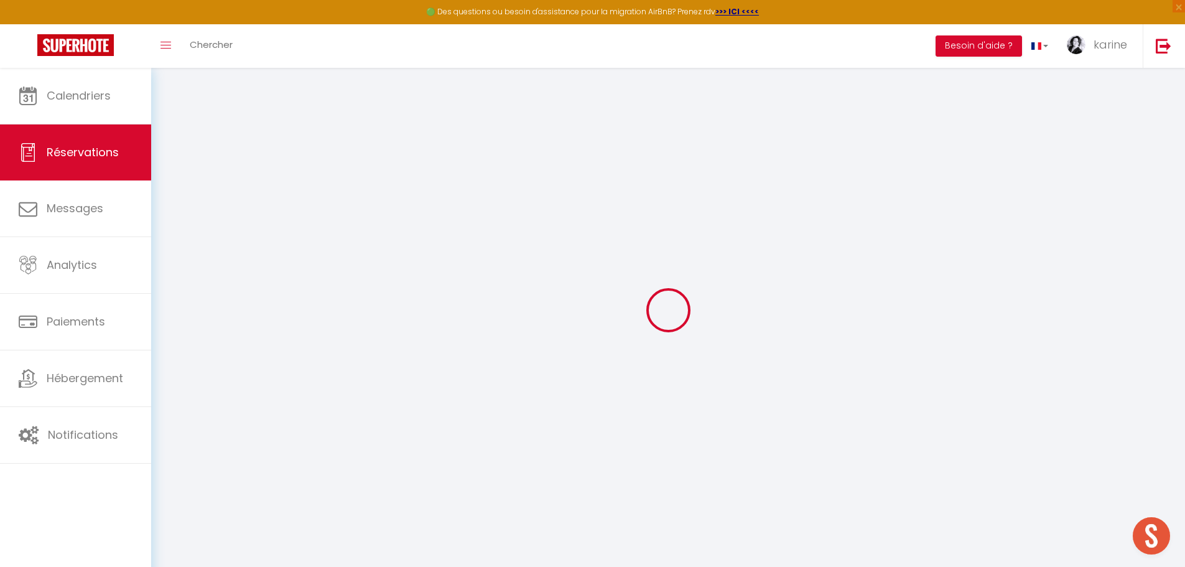
select select "2"
type input "25"
type input "0"
select select
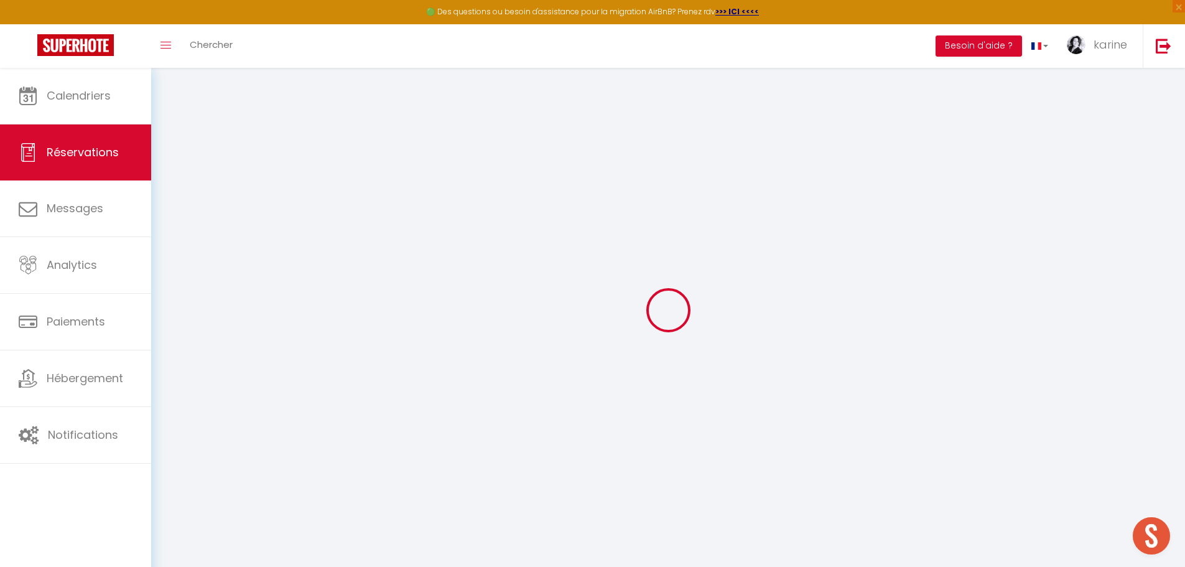
select select
select select "14"
checkbox input "false"
select select
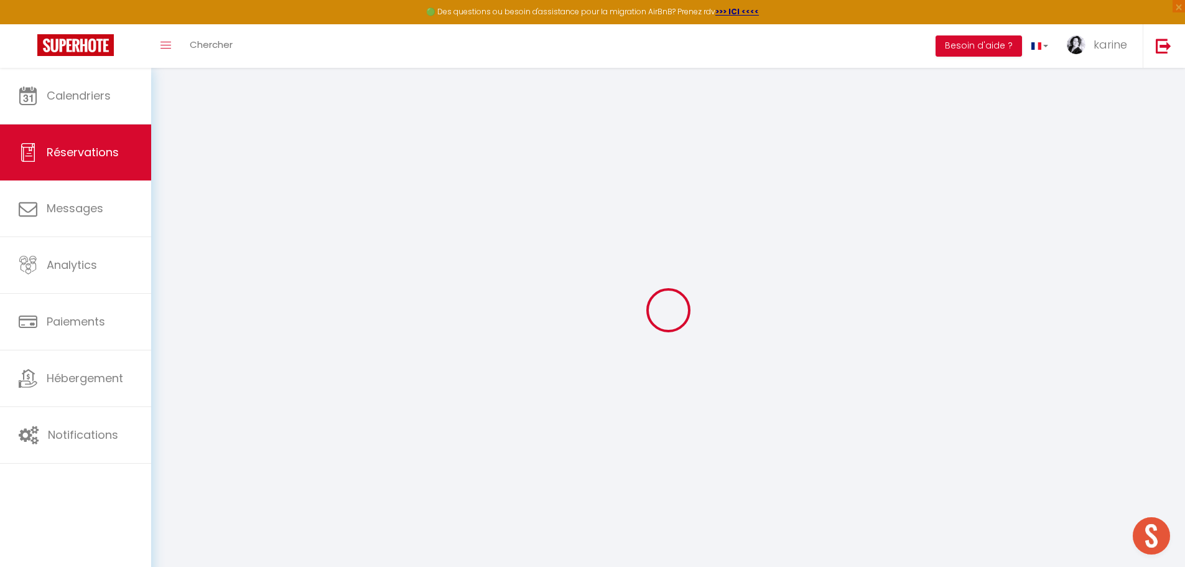
checkbox input "false"
select select
checkbox input "false"
select select
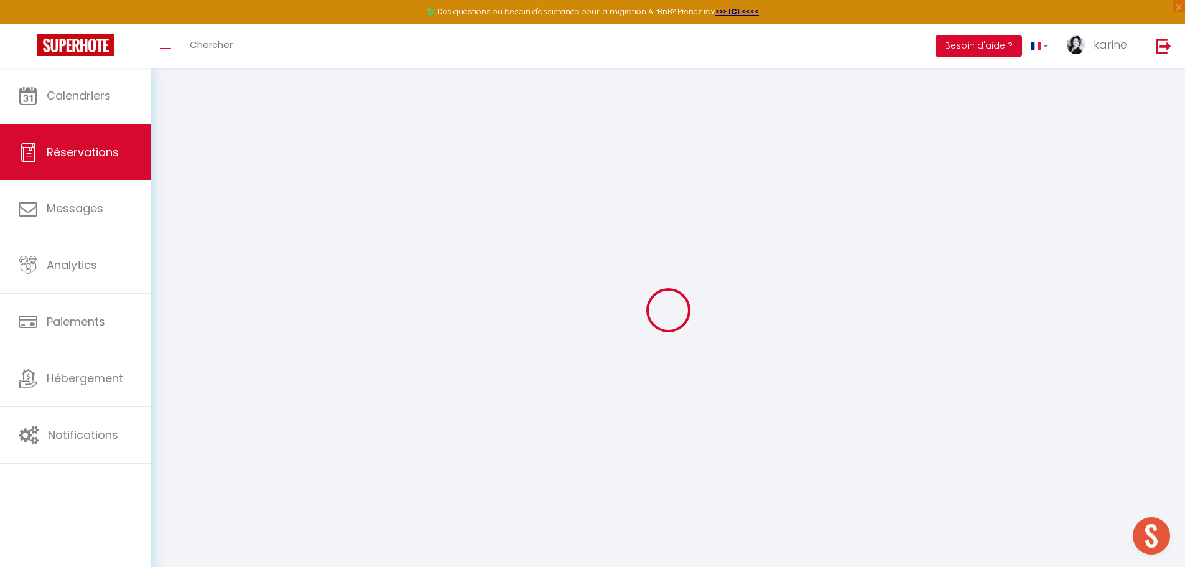
select select
checkbox input "false"
type textarea "** THIS RESERVATION HAS BEEN PRE-PAID ** BOOKING NOTE : Payment charge is EUR 8…"
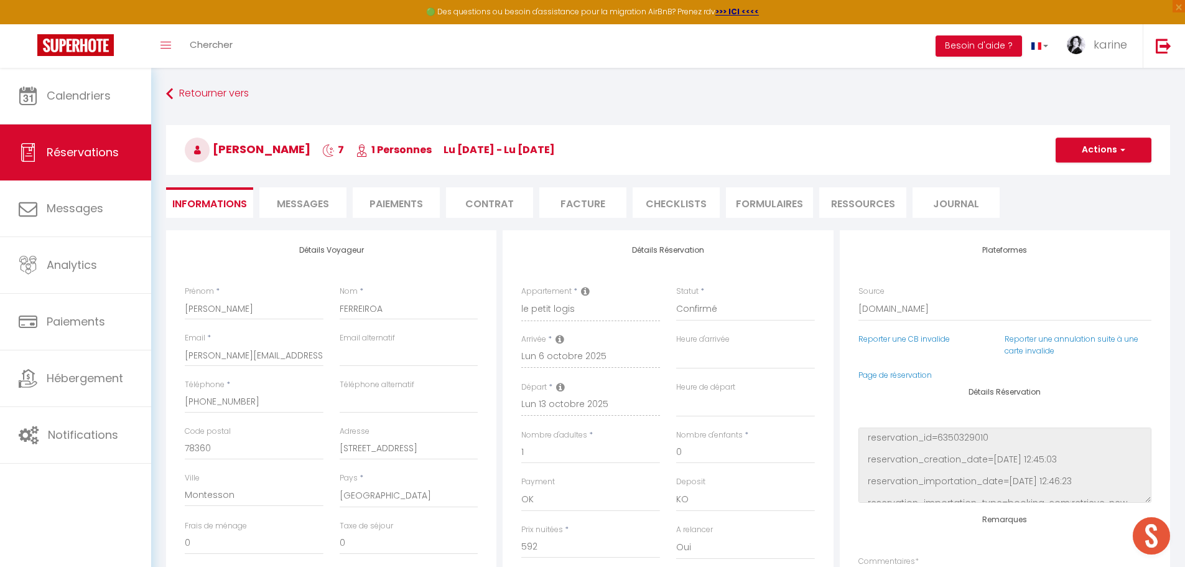
type input "25"
type input "15.4"
select select
checkbox input "false"
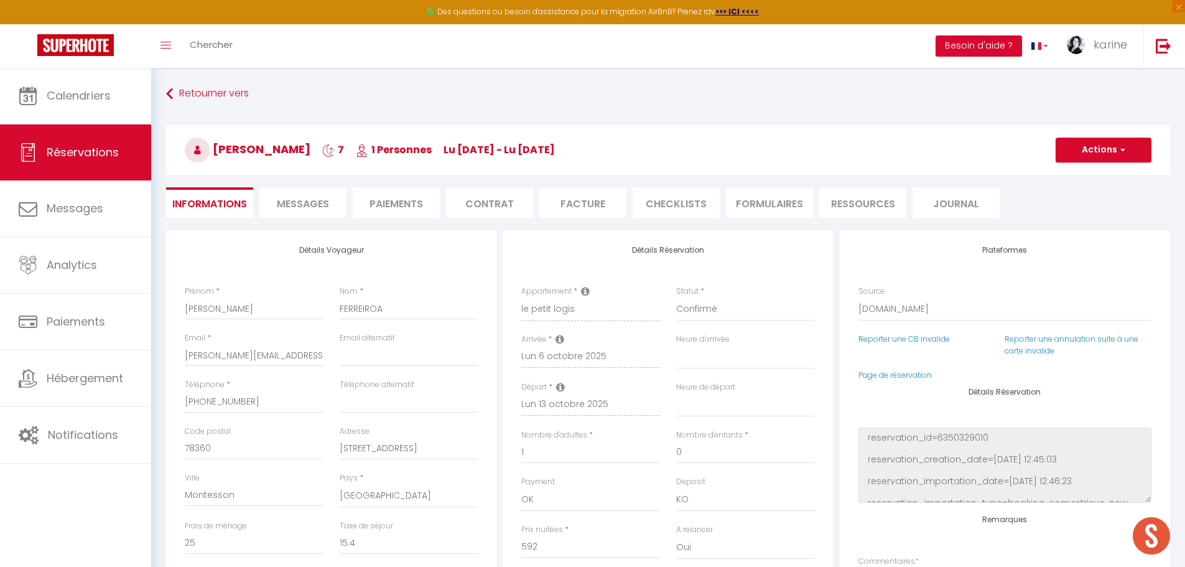
select select
click at [581, 210] on li "Facture" at bounding box center [582, 202] width 87 height 30
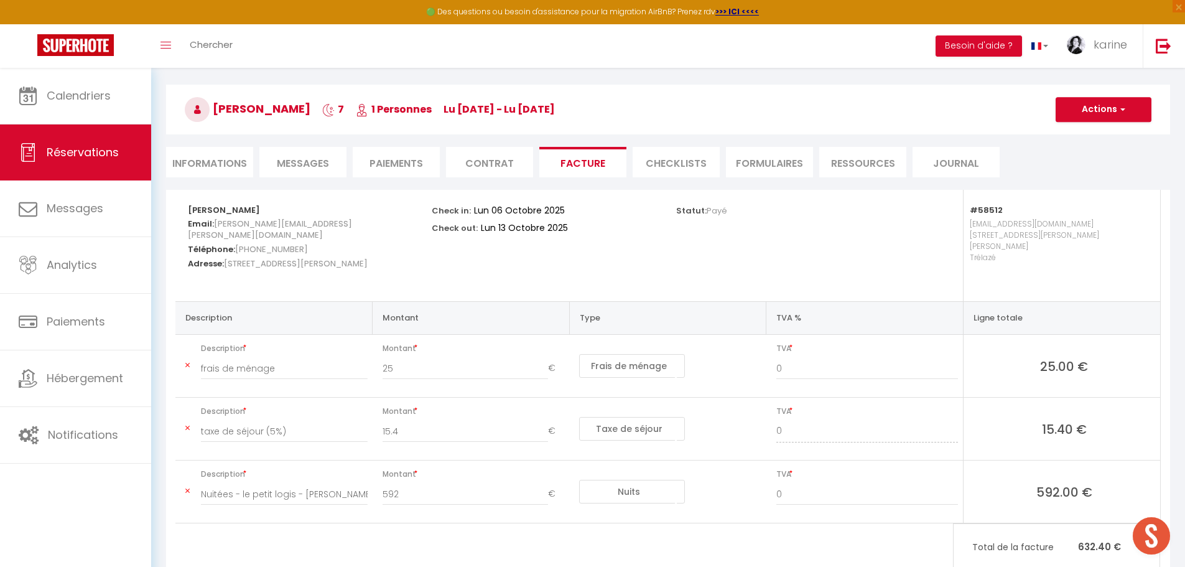
scroll to position [62, 0]
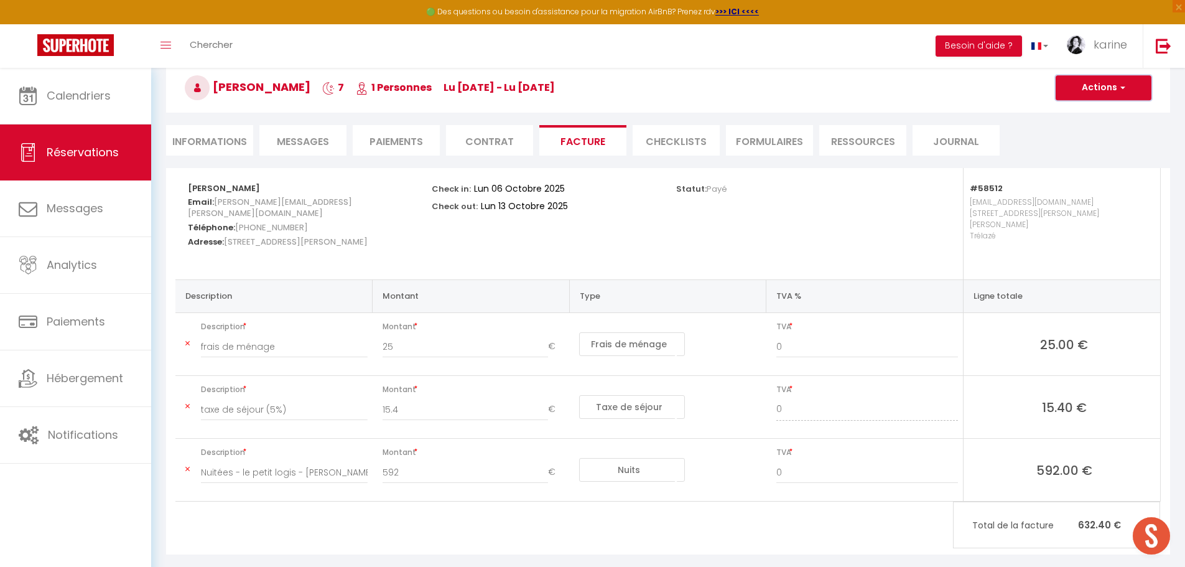
click at [1097, 87] on button "Actions" at bounding box center [1104, 87] width 96 height 25
click at [1096, 131] on link "Aperçu et éditer" at bounding box center [1094, 131] width 105 height 16
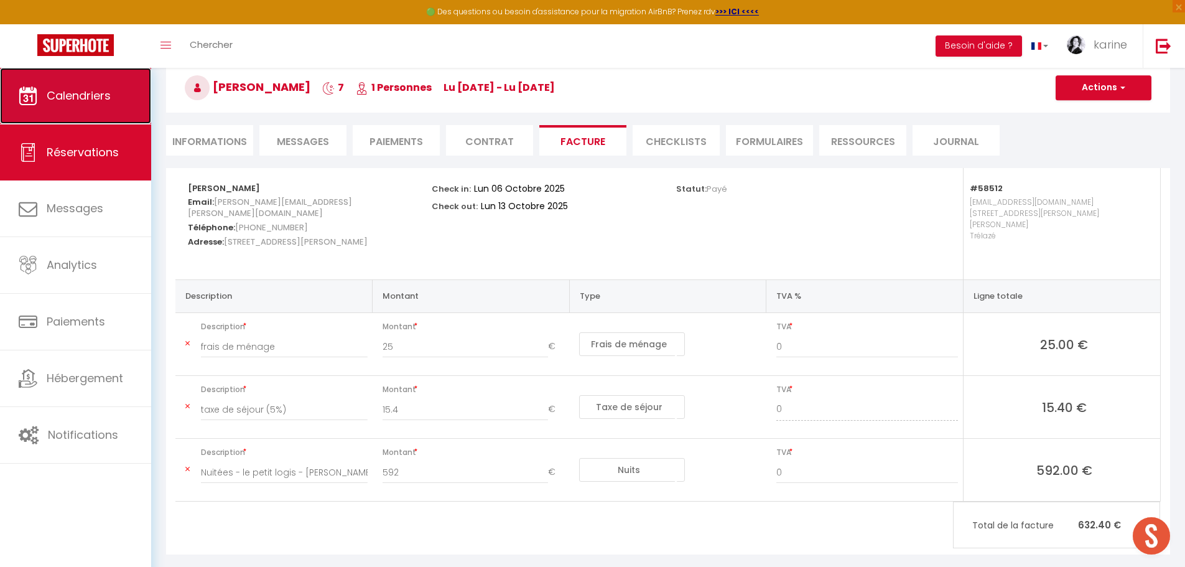
click at [87, 95] on span "Calendriers" at bounding box center [79, 96] width 64 height 16
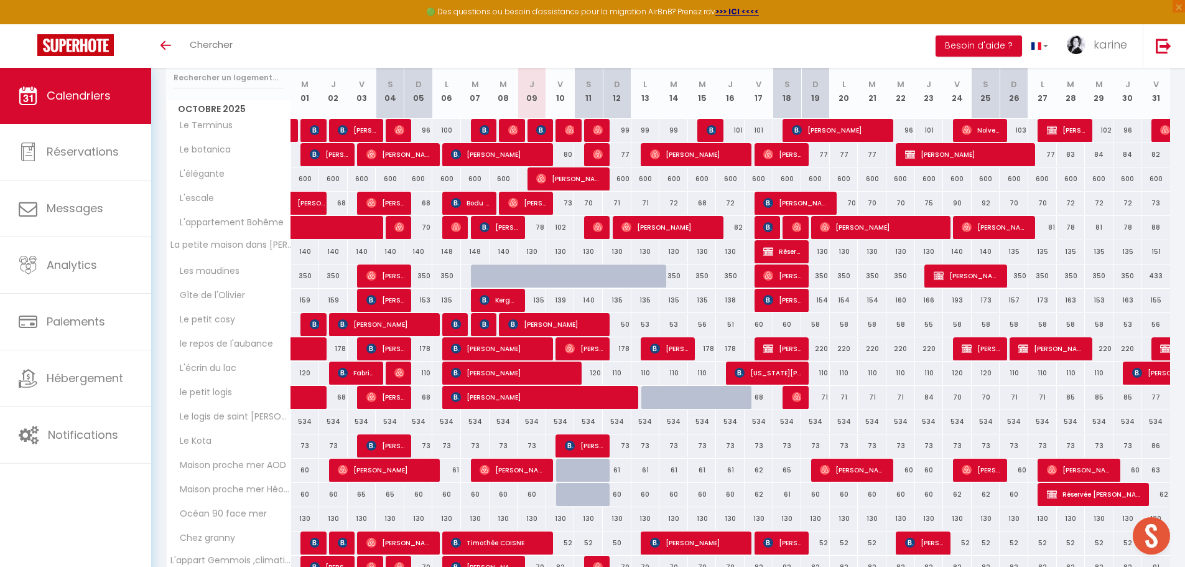
scroll to position [187, 0]
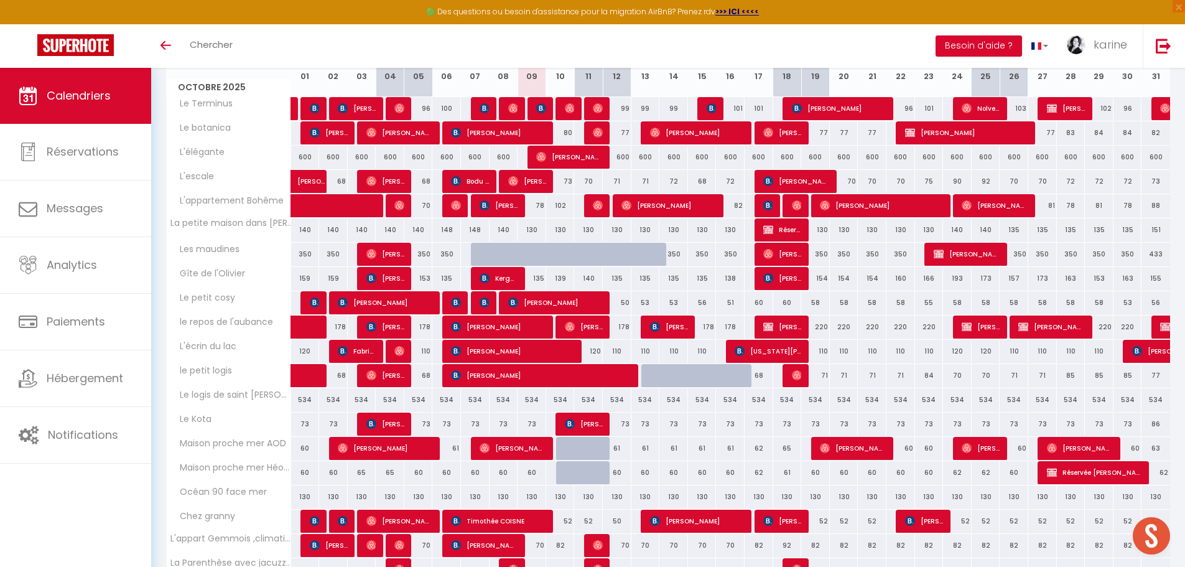
click at [789, 501] on div "130" at bounding box center [787, 496] width 29 height 23
type input "130"
type input "Sam 18 Octobre 2025"
type input "Dim 19 Octobre 2025"
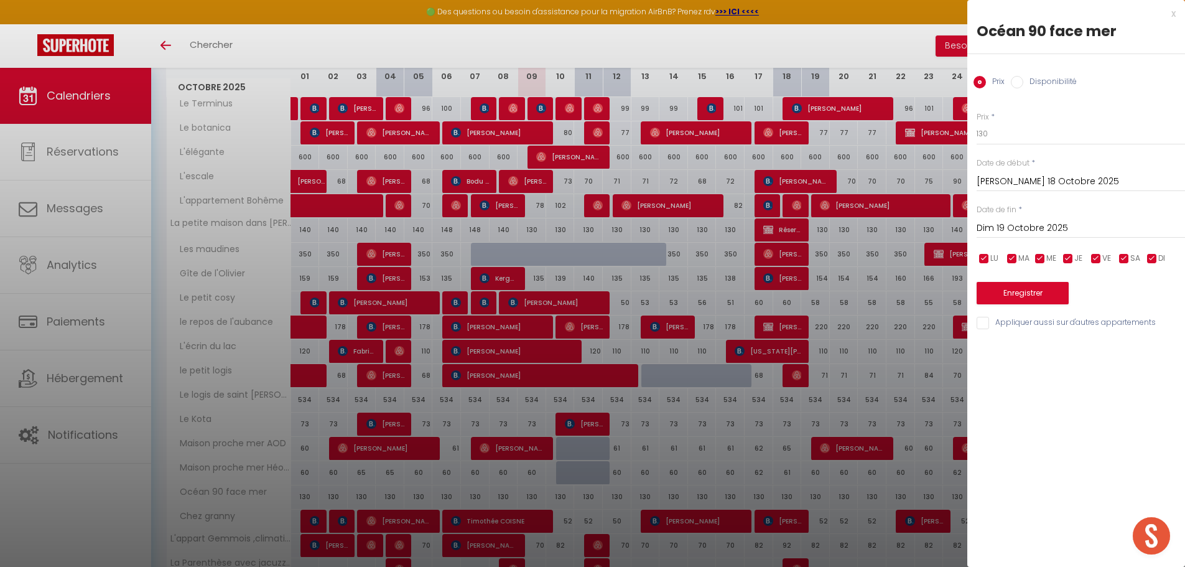
click at [794, 500] on div at bounding box center [592, 283] width 1185 height 567
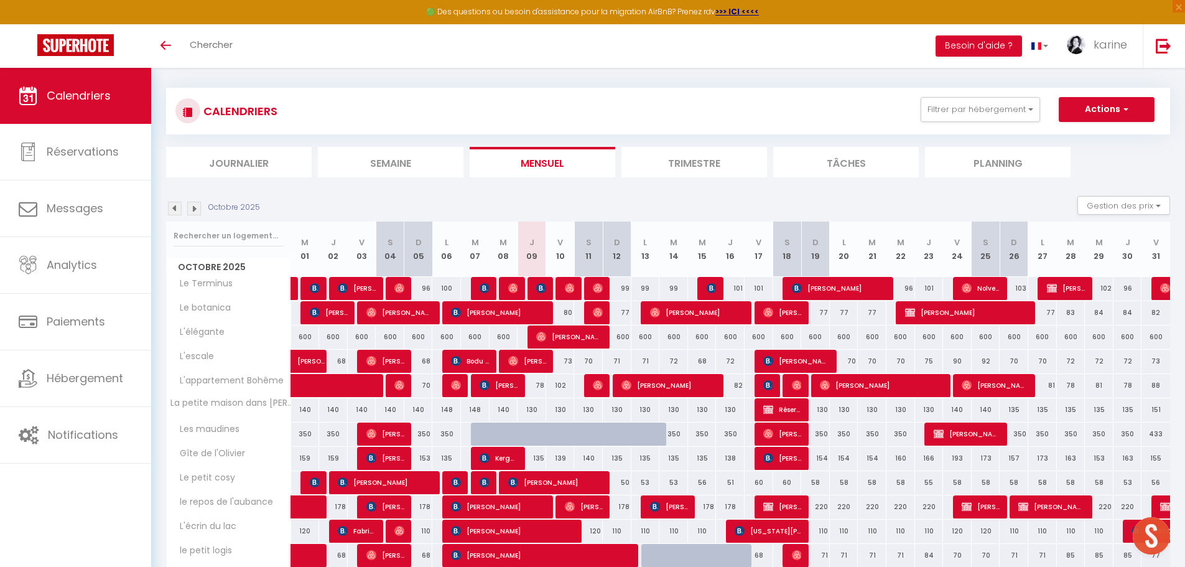
scroll to position [0, 0]
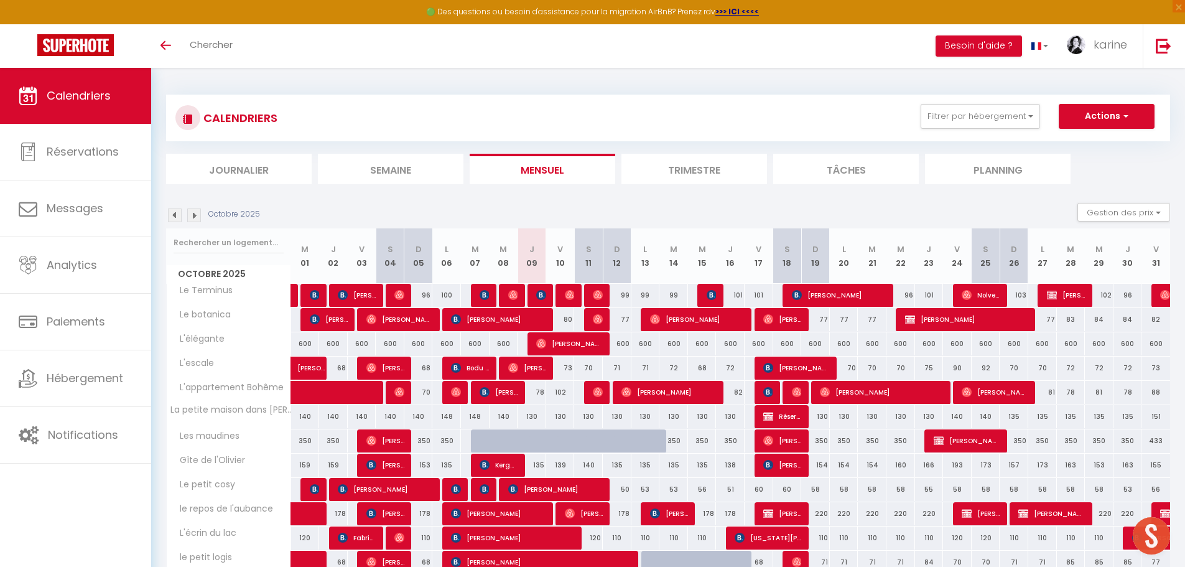
click at [193, 212] on img at bounding box center [194, 215] width 14 height 14
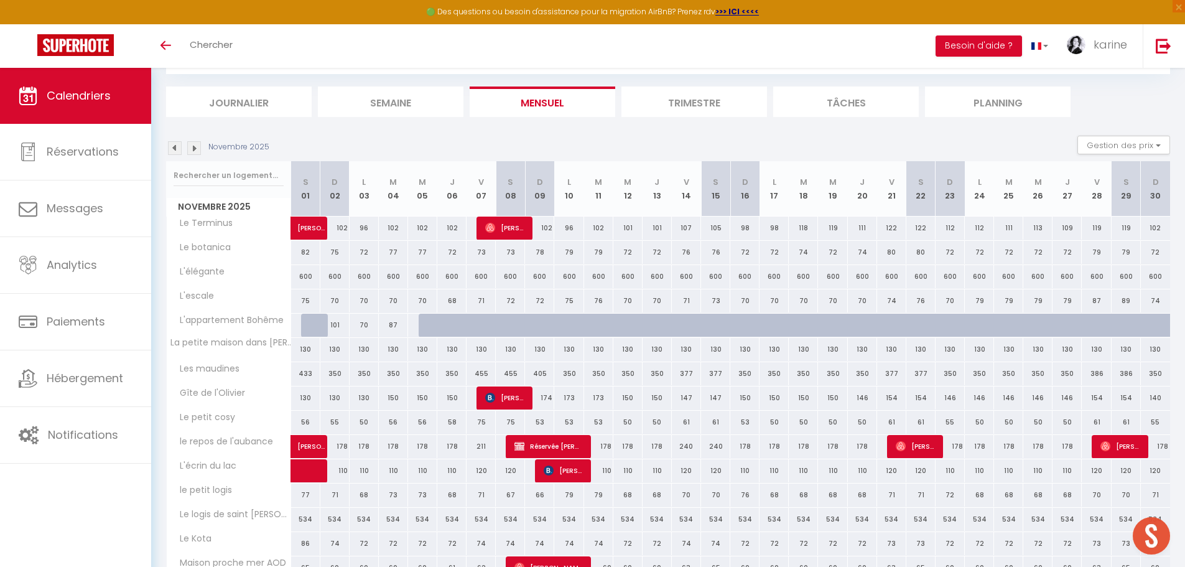
scroll to position [62, 0]
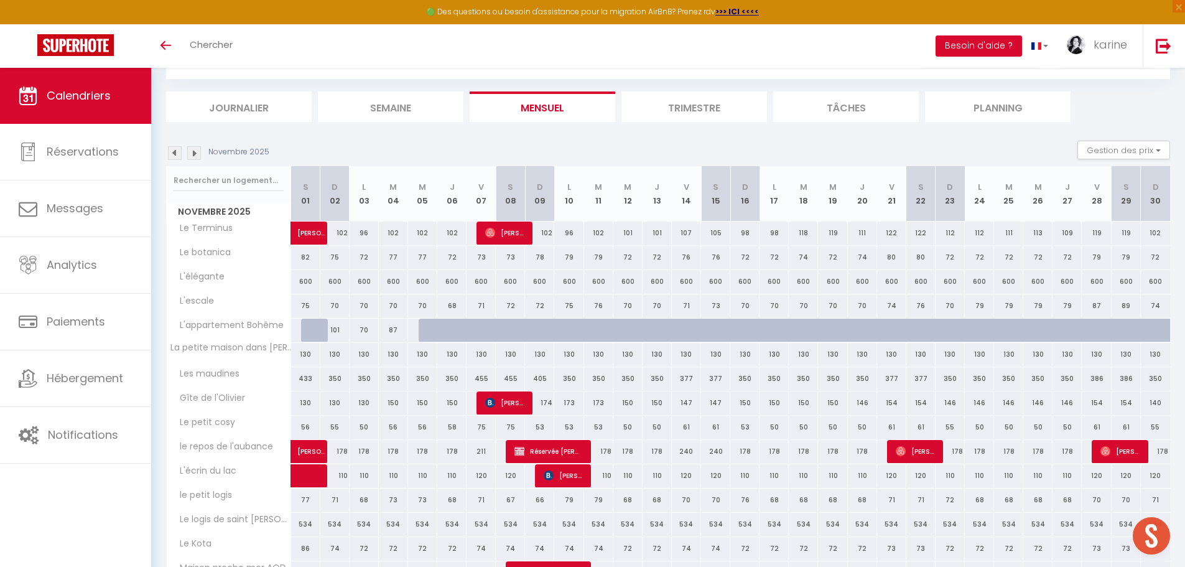
click at [172, 152] on img at bounding box center [175, 153] width 14 height 14
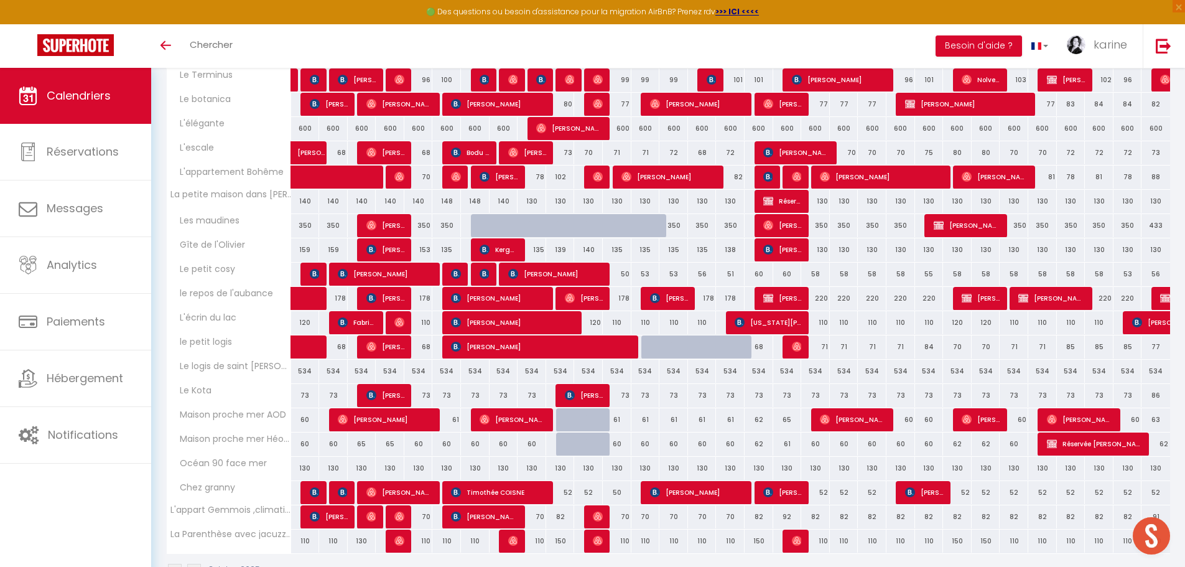
scroll to position [249, 0]
